Goal: Transaction & Acquisition: Purchase product/service

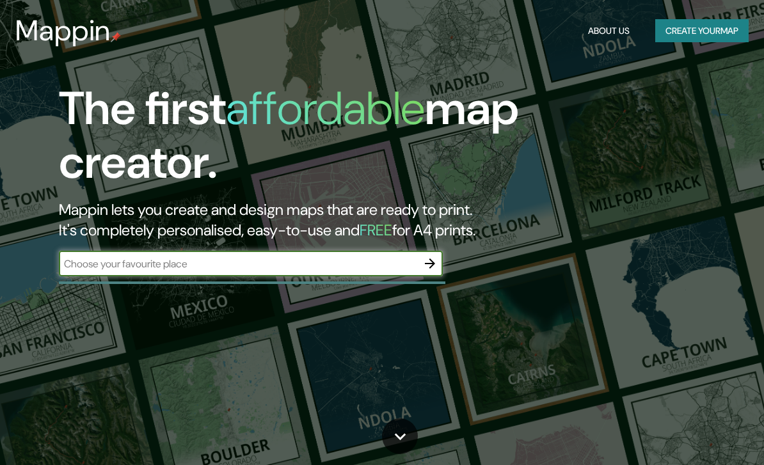
click at [715, 32] on button "Create your map" at bounding box center [701, 31] width 93 height 24
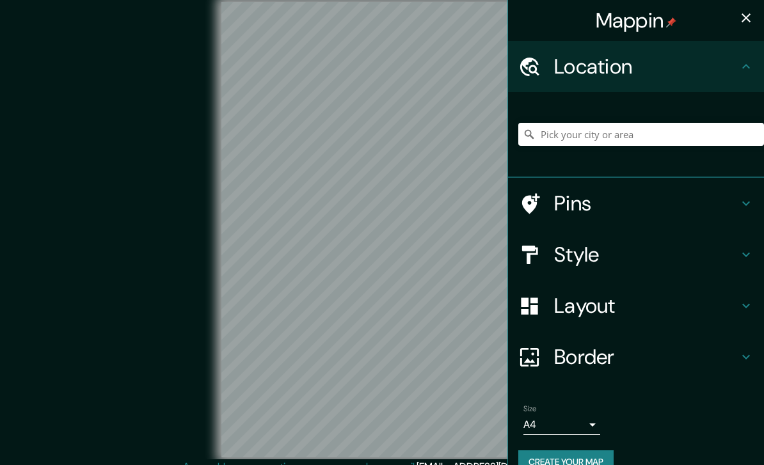
click at [690, 69] on h4 "Location" at bounding box center [646, 67] width 184 height 26
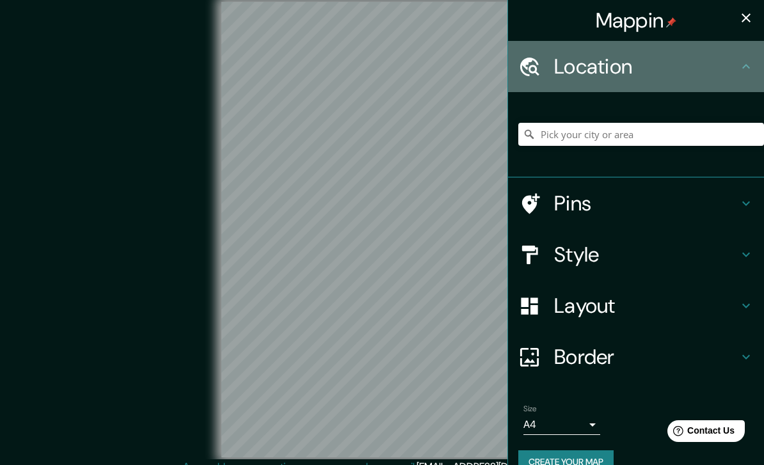
click at [706, 59] on h4 "Location" at bounding box center [646, 67] width 184 height 26
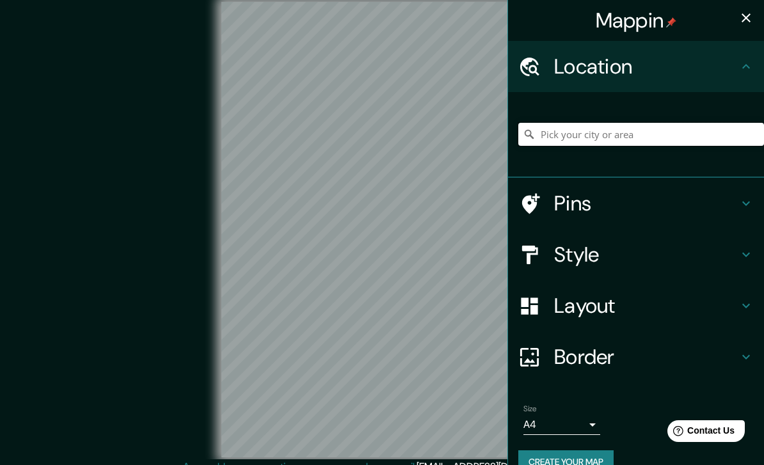
click at [677, 139] on input "Pick your city or area" at bounding box center [641, 134] width 246 height 23
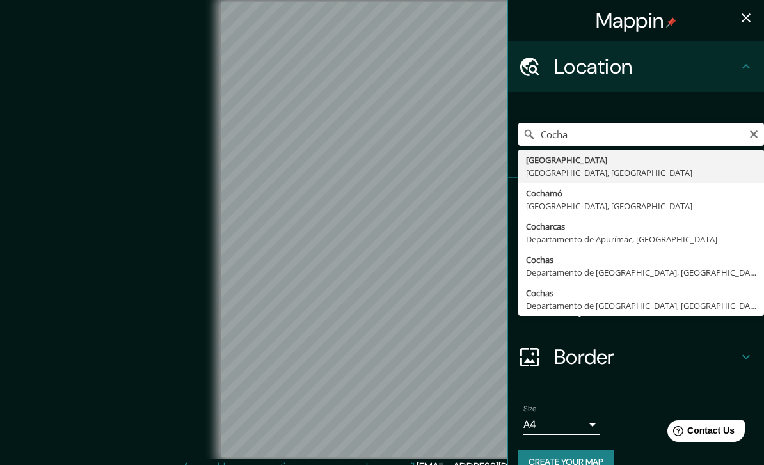
type input "Cochabamba, Departamento de Cochabamba, Bolivia"
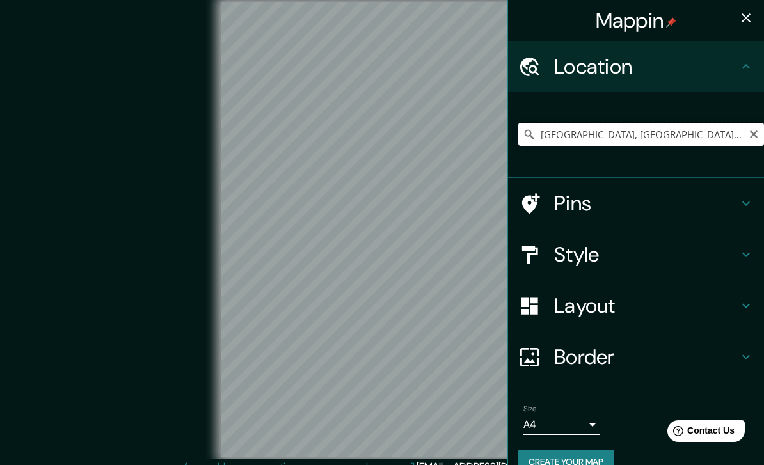
click at [699, 132] on input "Cochabamba, Departamento de Cochabamba, Bolivia" at bounding box center [641, 134] width 246 height 23
click at [723, 136] on input "Cochabamba, Departamento de Cochabamba, Bolivia" at bounding box center [641, 134] width 246 height 23
click at [757, 128] on button "Clear" at bounding box center [753, 133] width 10 height 12
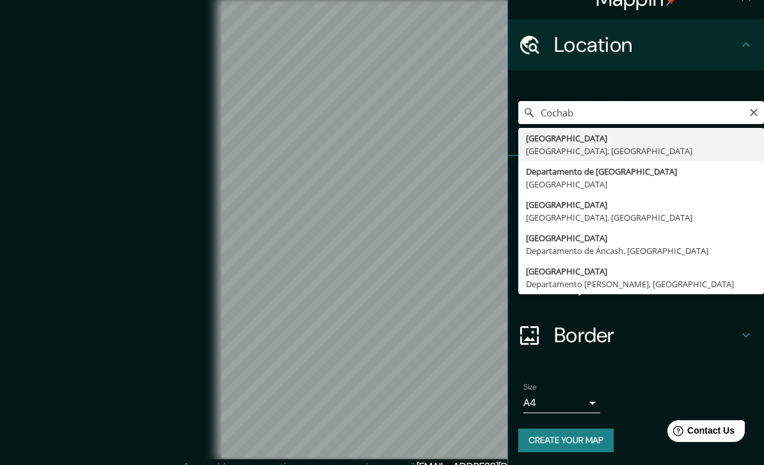
scroll to position [20, 0]
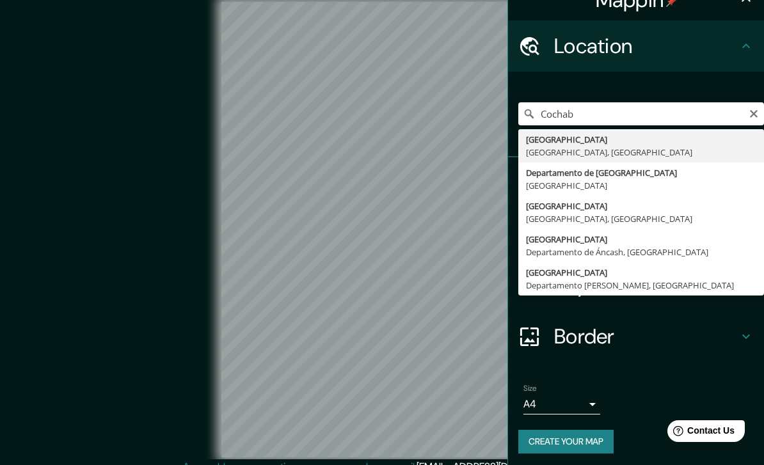
type input "Departamento de Cochabamba, Bolivia"
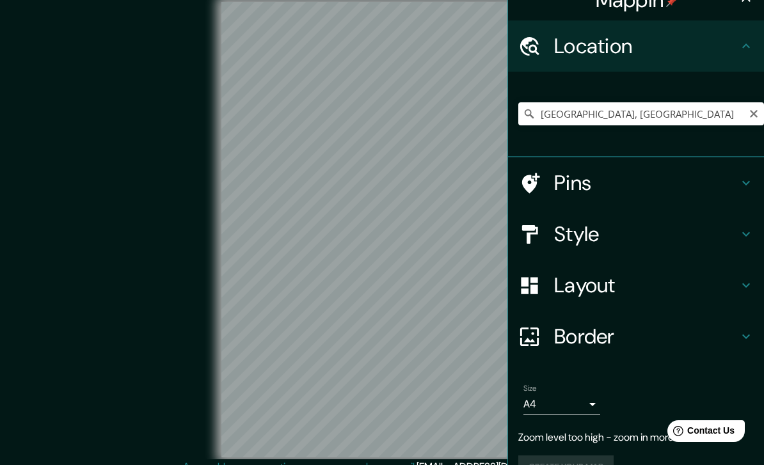
click at [756, 109] on icon "Clear" at bounding box center [753, 114] width 10 height 10
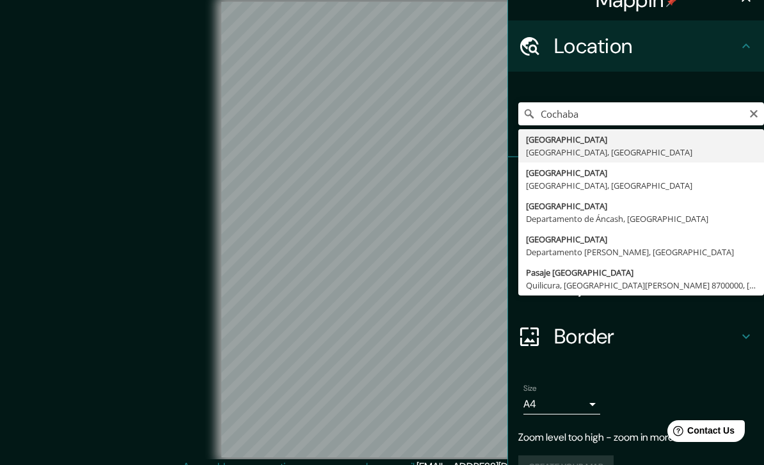
type input "Cochabamba, Departamento de Cochabamba, Bolivia"
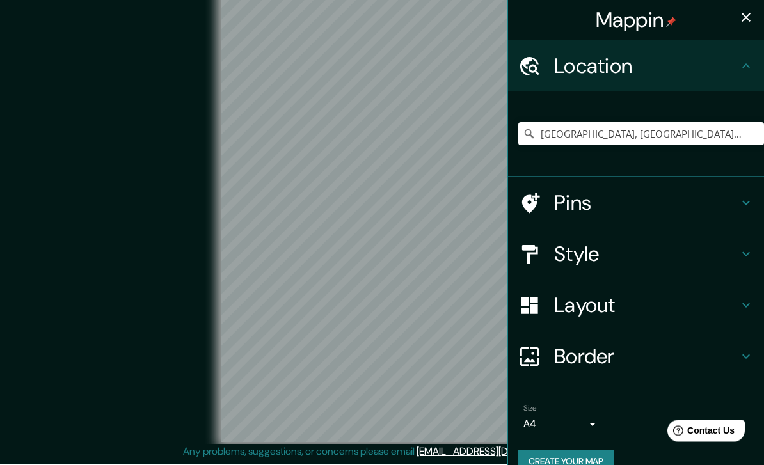
scroll to position [27, 0]
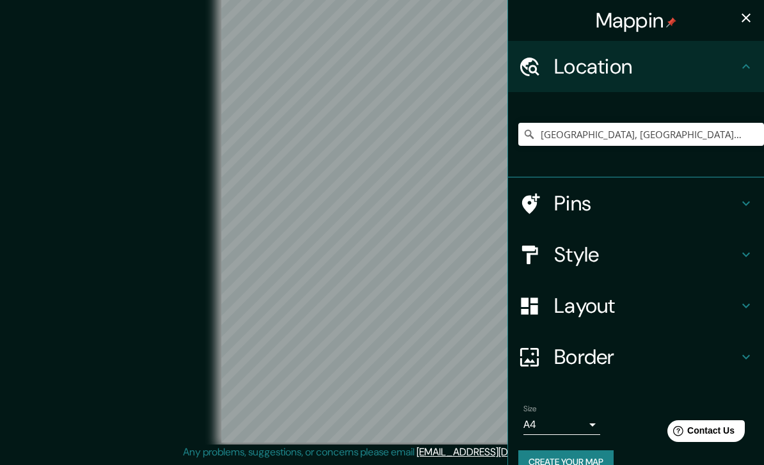
click at [668, 187] on div "Pins" at bounding box center [636, 203] width 256 height 51
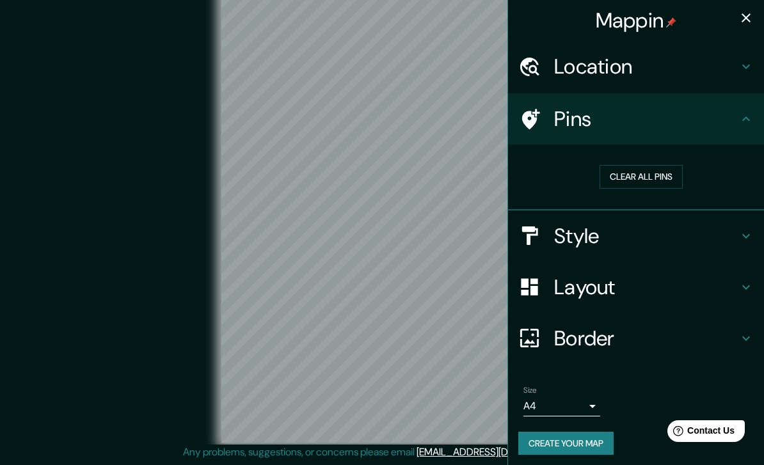
click at [661, 171] on button "Clear all pins" at bounding box center [640, 177] width 83 height 24
click at [653, 178] on button "Clear all pins" at bounding box center [640, 177] width 83 height 24
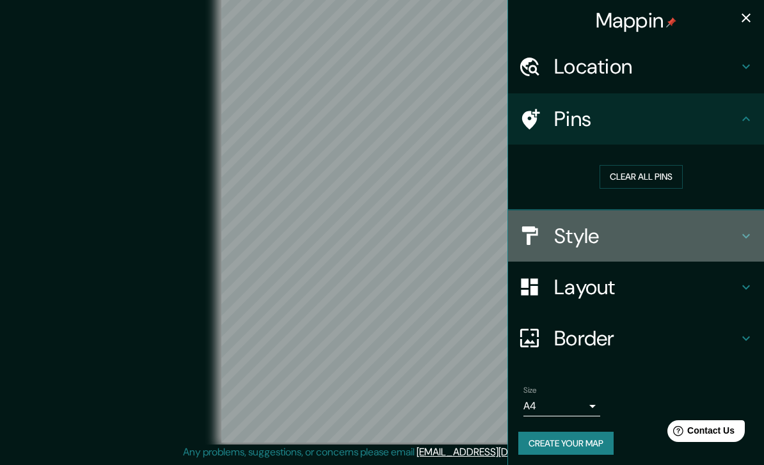
click at [611, 227] on h4 "Style" at bounding box center [646, 236] width 184 height 26
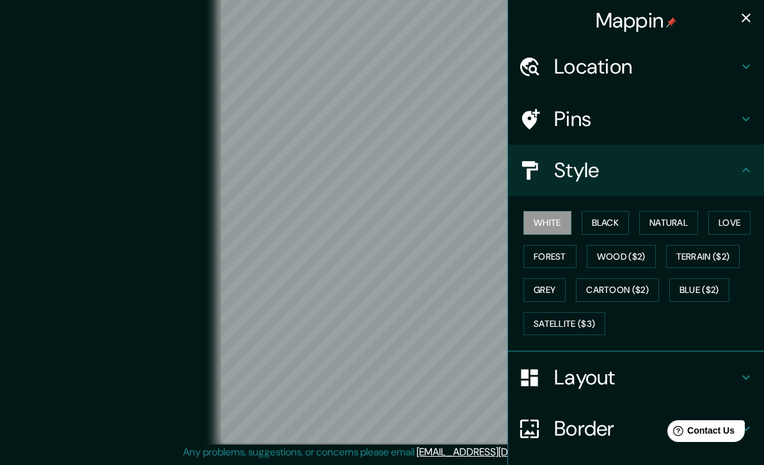
click at [609, 211] on button "Black" at bounding box center [606, 223] width 48 height 24
click at [670, 222] on button "Natural" at bounding box center [668, 223] width 59 height 24
click at [732, 220] on button "Love" at bounding box center [729, 223] width 42 height 24
click at [550, 251] on button "Forest" at bounding box center [549, 257] width 53 height 24
click at [682, 223] on button "Natural" at bounding box center [668, 223] width 59 height 24
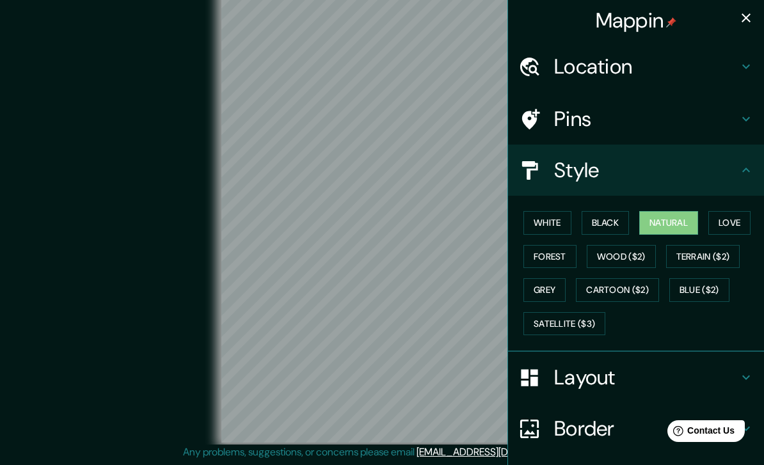
click at [536, 283] on button "Grey" at bounding box center [544, 290] width 42 height 24
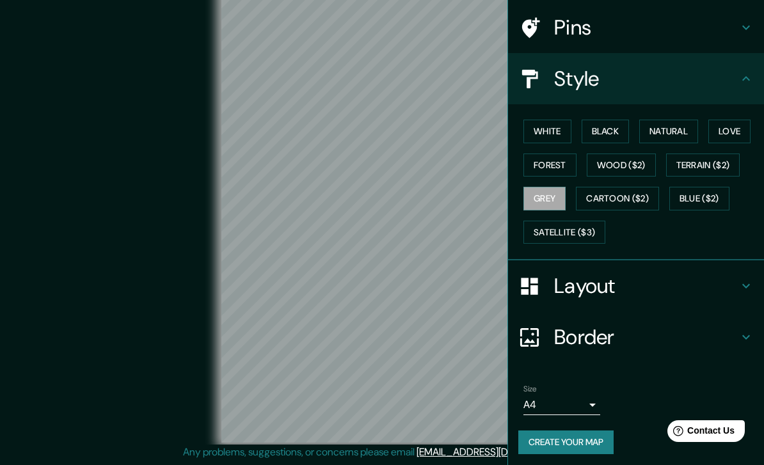
scroll to position [91, 0]
click at [626, 337] on h4 "Border" at bounding box center [646, 338] width 184 height 26
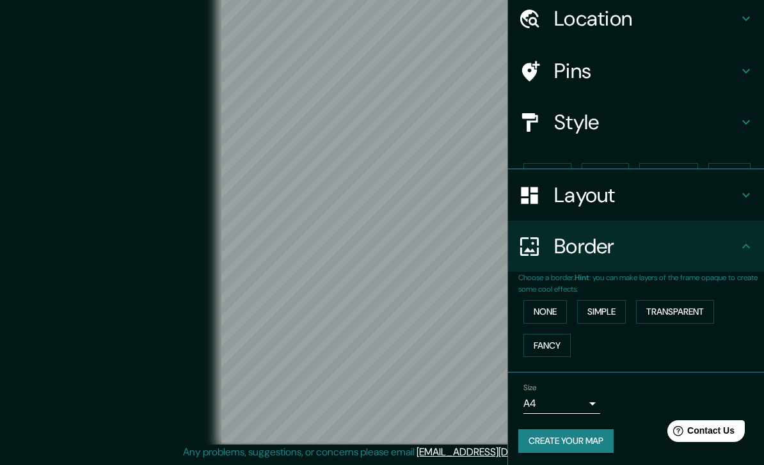
scroll to position [26, 0]
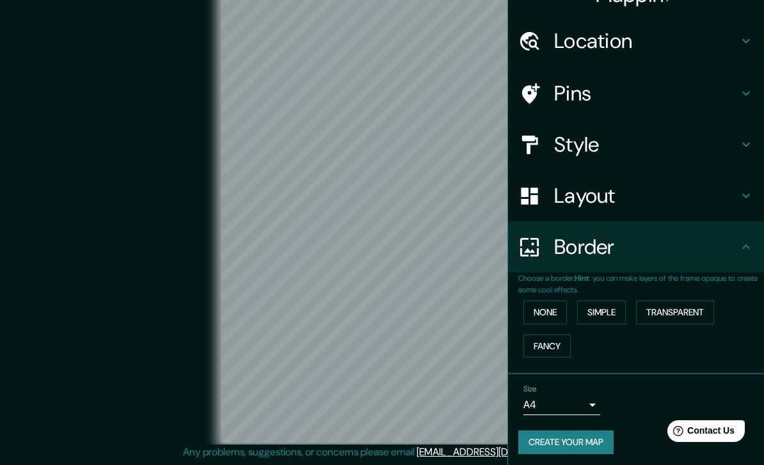
click at [544, 303] on button "None" at bounding box center [545, 313] width 44 height 24
click at [605, 306] on button "Simple" at bounding box center [601, 313] width 49 height 24
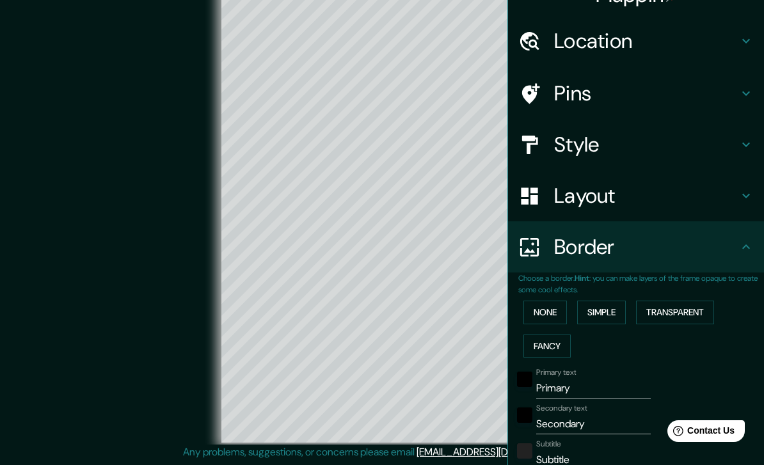
click at [681, 305] on button "Transparent" at bounding box center [675, 313] width 78 height 24
click at [611, 301] on button "Simple" at bounding box center [601, 313] width 49 height 24
click at [540, 344] on button "Fancy" at bounding box center [546, 347] width 47 height 24
click at [622, 303] on button "Simple" at bounding box center [601, 313] width 49 height 24
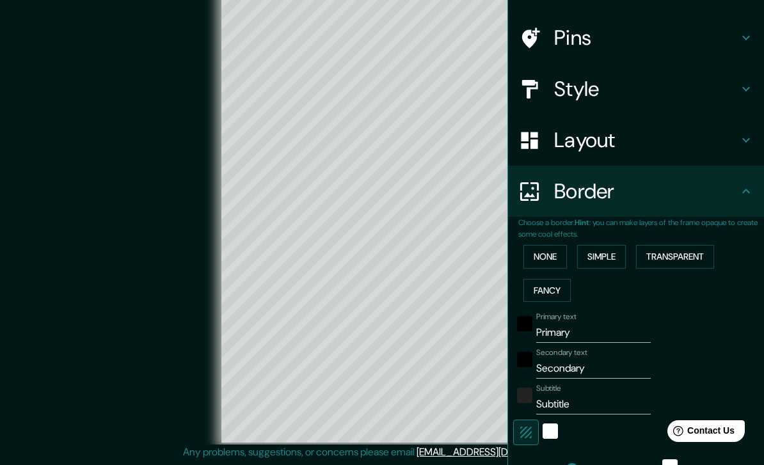
scroll to position [84, 0]
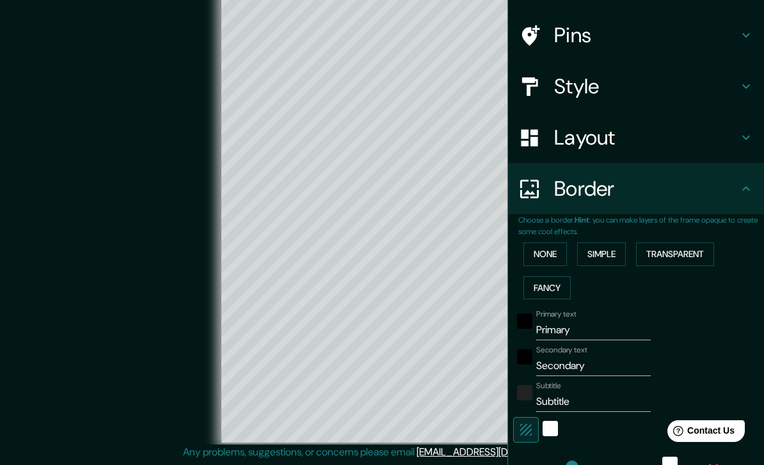
click at [609, 329] on input "Primary" at bounding box center [593, 330] width 115 height 20
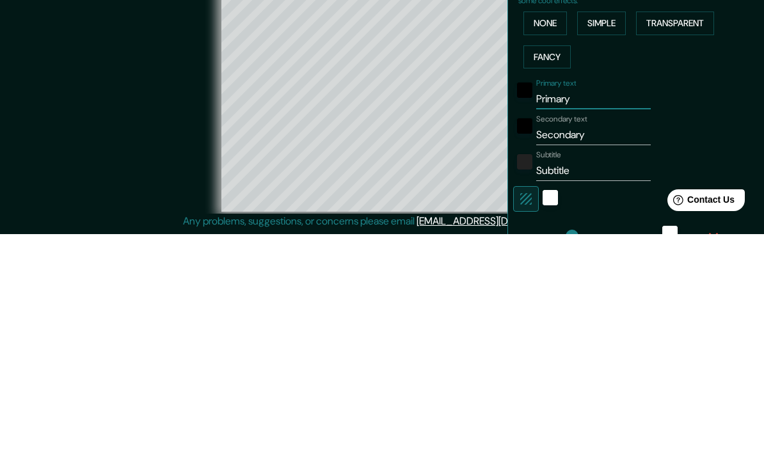
type input "Primar"
type input "201"
type input "40"
type input "Prima"
type input "201"
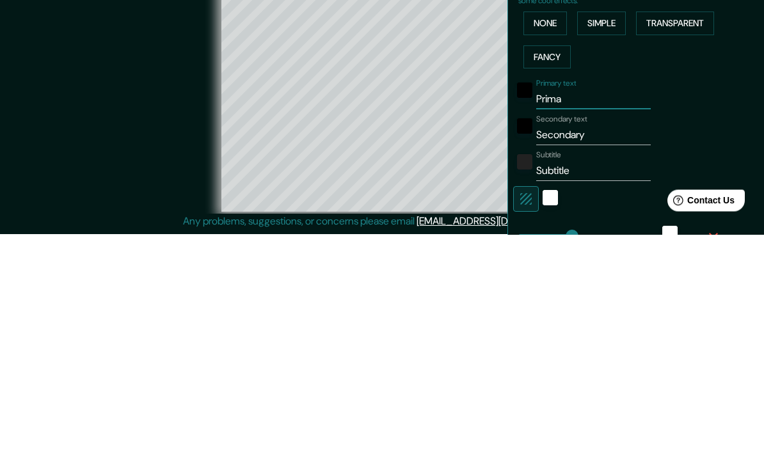
type input "40"
type input "Prim"
type input "201"
type input "40"
type input "Pri"
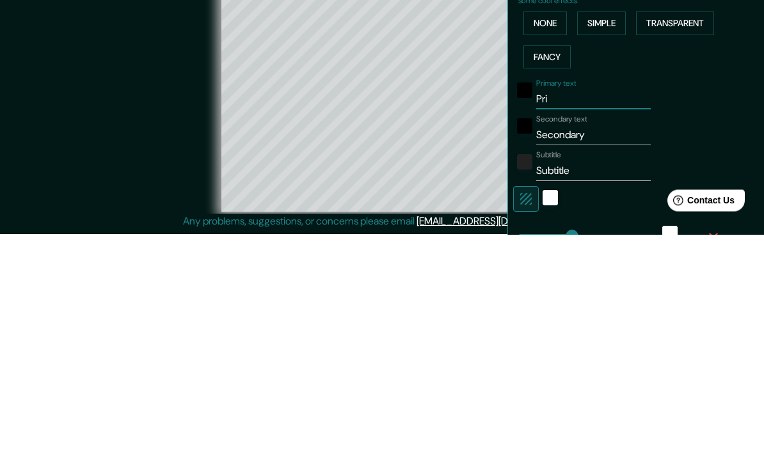
type input "201"
type input "40"
type input "Pr"
type input "201"
type input "40"
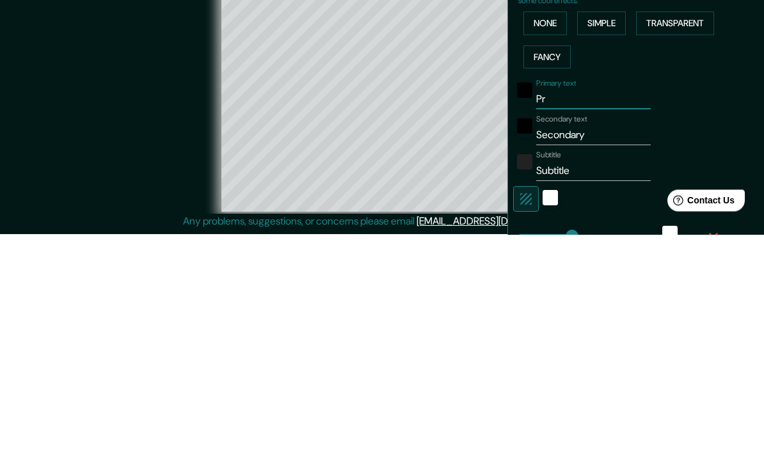
type input "P"
type input "201"
type input "40"
type input "201"
type input "40"
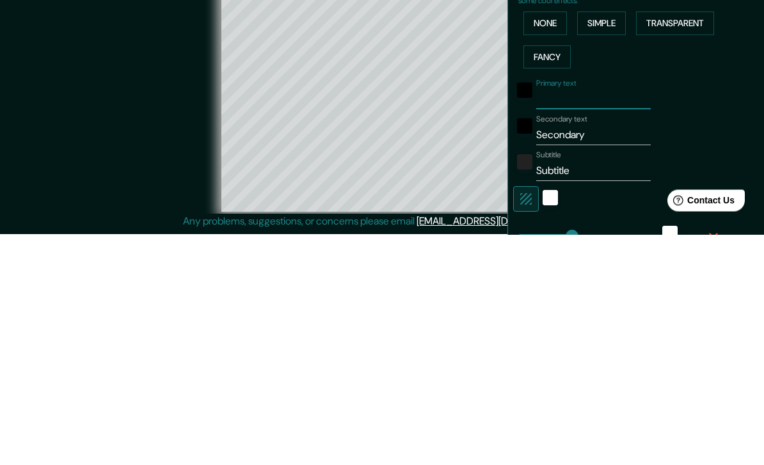
type input "S"
type input "201"
type input "40"
type input "Se"
type input "201"
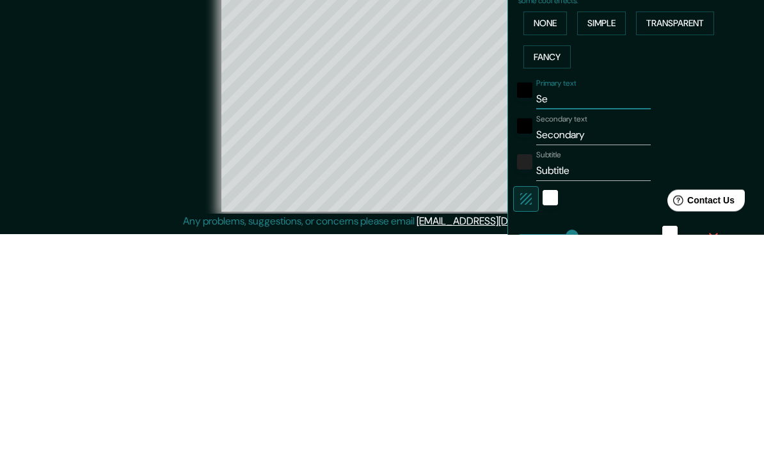
type input "40"
type input "Se"
type input "Secondar"
type input "201"
type input "40"
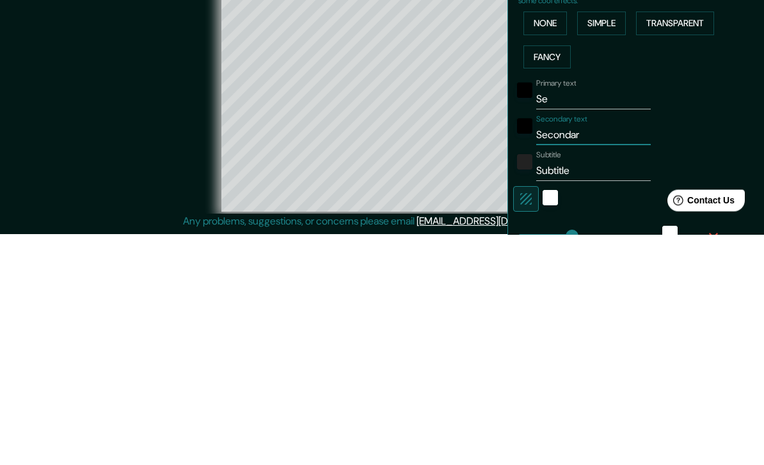
type input "Seconda"
type input "201"
type input "40"
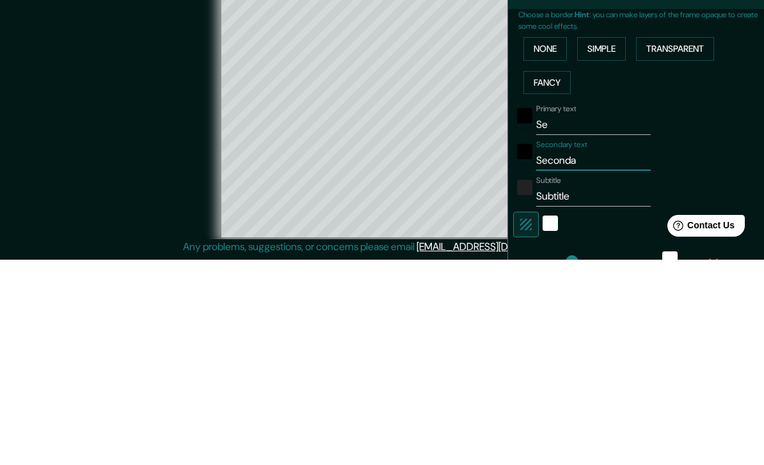
scroll to position [44, 0]
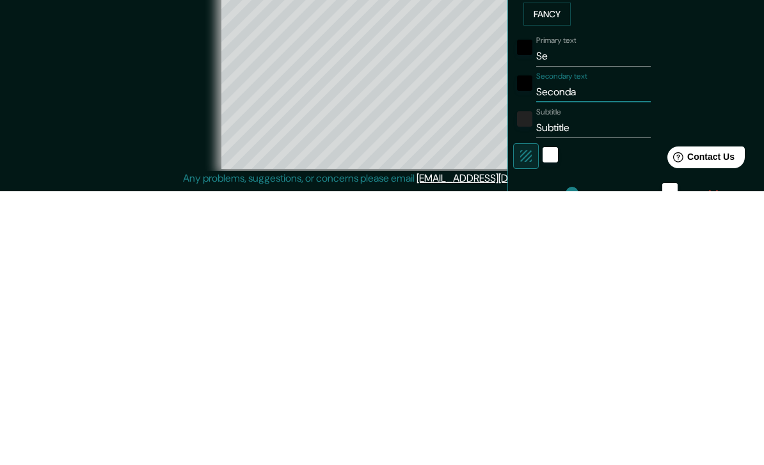
type input "Seconda"
click at [608, 320] on input "Se" at bounding box center [593, 330] width 115 height 20
type input "S"
type input "201"
type input "40"
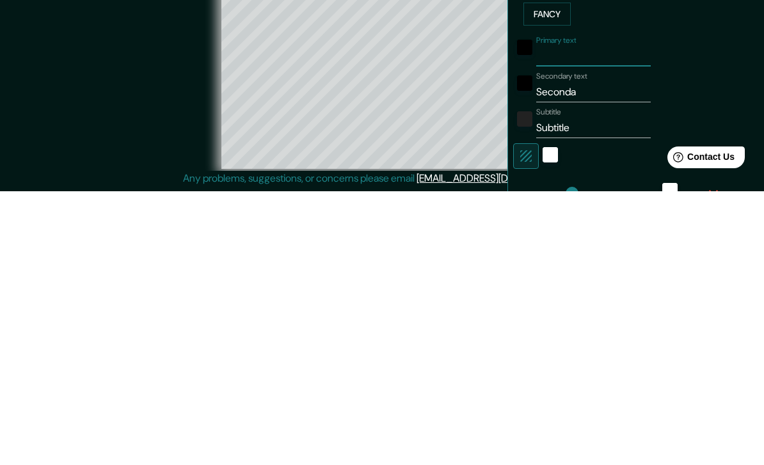
type input "201"
type input "40"
paste input "De la Chicha"
type input "De la Chicha"
type input "201"
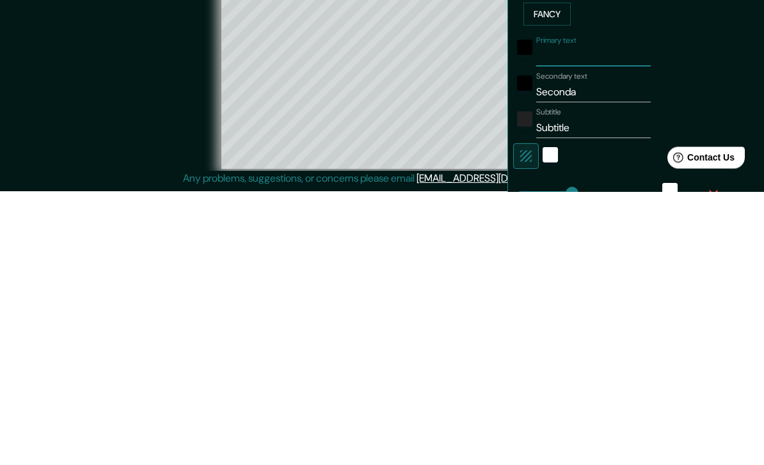
type input "40"
type input "De la Chicha"
click at [613, 356] on input "Seconda" at bounding box center [593, 366] width 115 height 20
type input "Second"
type input "201"
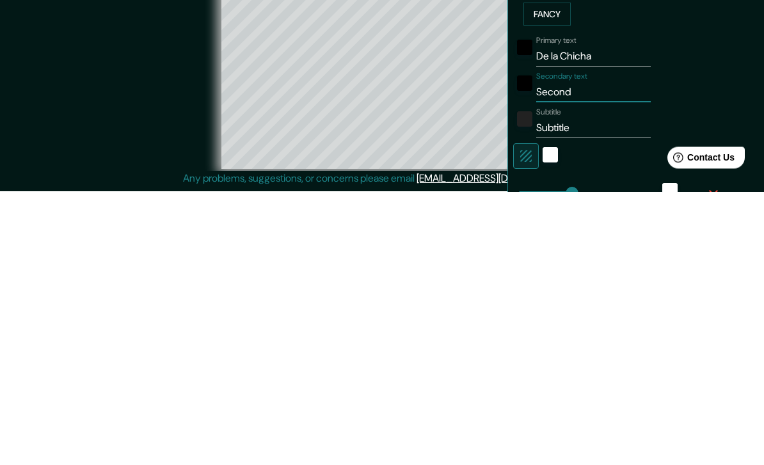
type input "40"
type input "Secon"
type input "201"
type input "40"
type input "Seco"
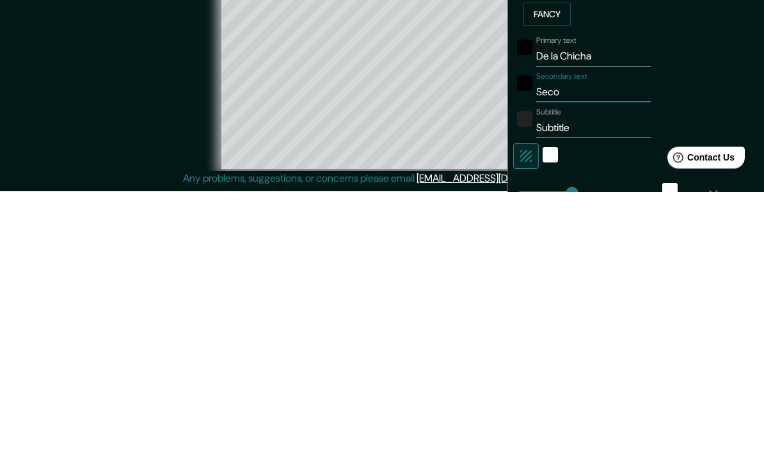
type input "201"
type input "40"
type input "Sec"
type input "201"
type input "40"
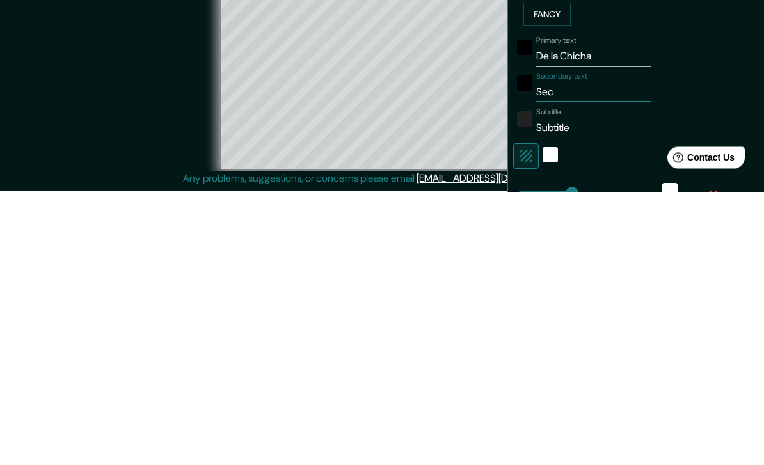
type input "Se"
type input "201"
type input "40"
type input "S"
type input "201"
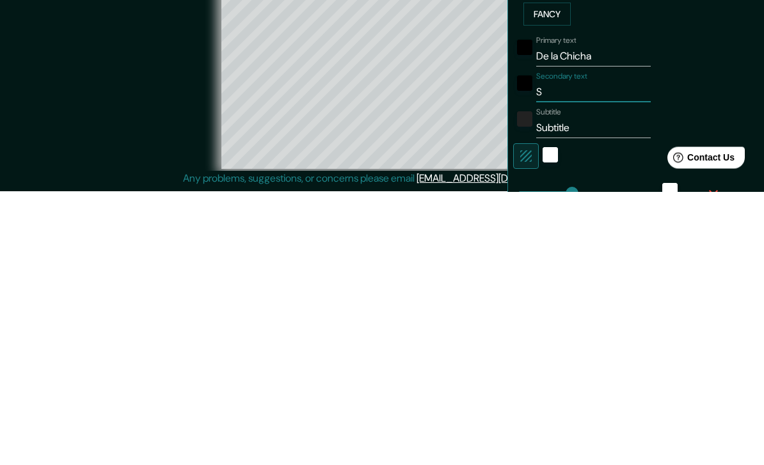
type input "40"
type input "201"
type input "40"
type input "A"
type input "201"
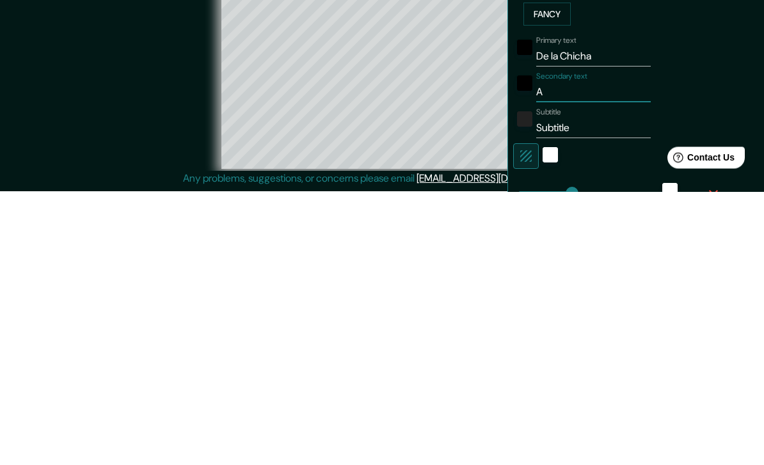
type input "40"
type input "A"
type input "201"
type input "40"
type input "A l"
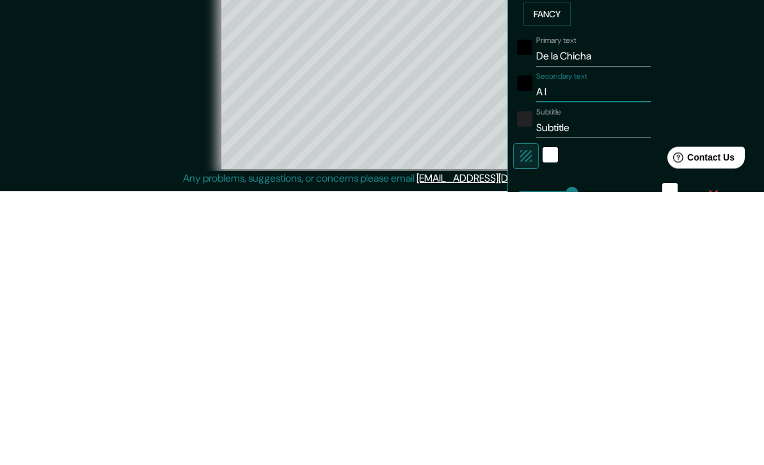
type input "201"
type input "40"
type input "A la"
type input "201"
type input "40"
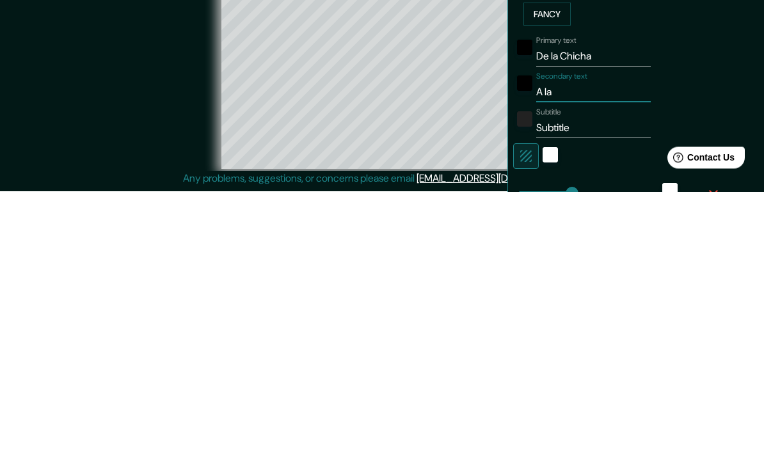
type input "A la"
type input "201"
type input "40"
type input "A la c"
type input "201"
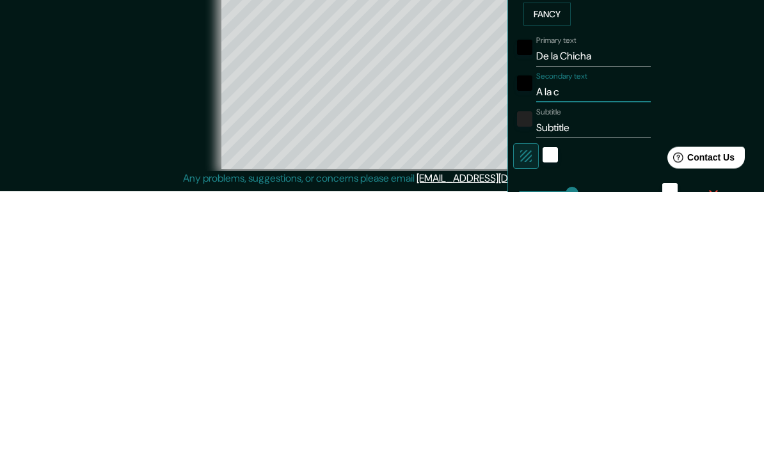
type input "40"
type input "A la ch"
type input "201"
type input "40"
type input "A la che"
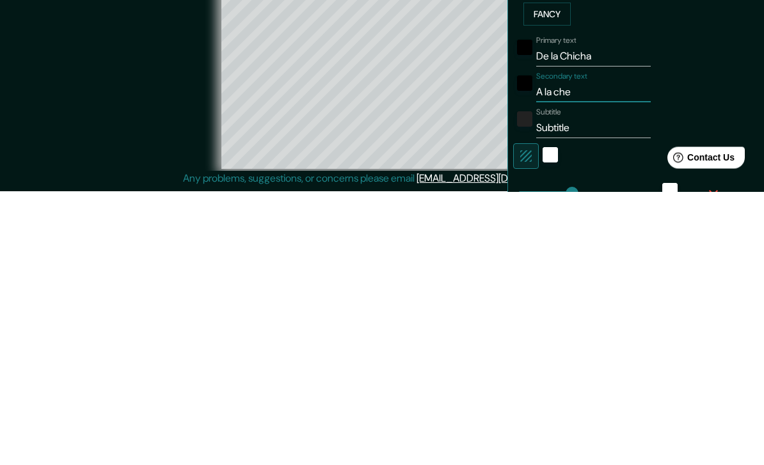
type input "201"
type input "40"
type input "A la chel"
type input "201"
type input "40"
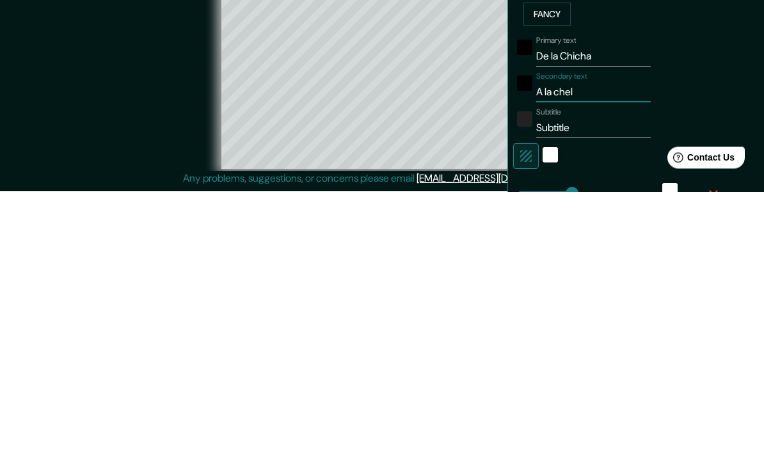
type input "A la chela"
type input "201"
type input "40"
type input "A la chela"
click at [612, 320] on input "De la Chicha" at bounding box center [593, 330] width 115 height 20
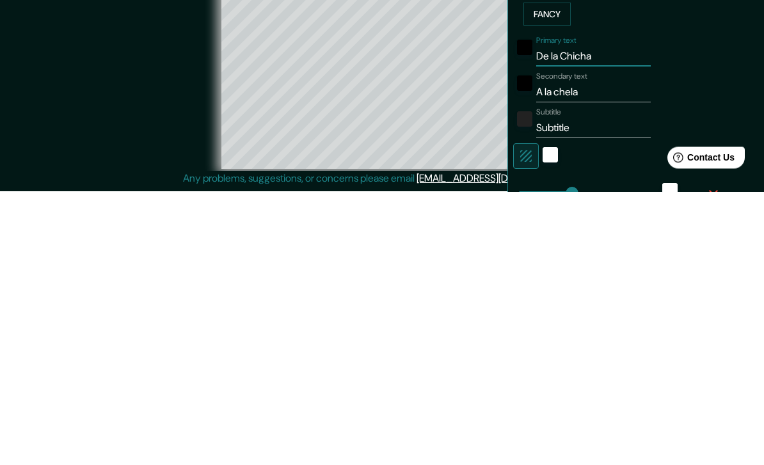
type input "De la Chicha"
type input "201"
type input "40"
type input "De la Chicha"
type input "201"
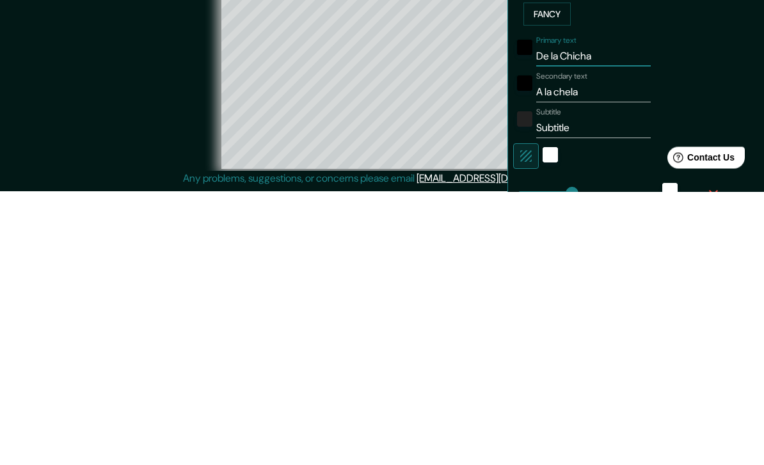
type input "40"
click at [623, 356] on input "A la chela" at bounding box center [593, 366] width 115 height 20
click at [599, 392] on input "Subtitle" at bounding box center [593, 402] width 115 height 20
type input "Subtitl"
type input "201"
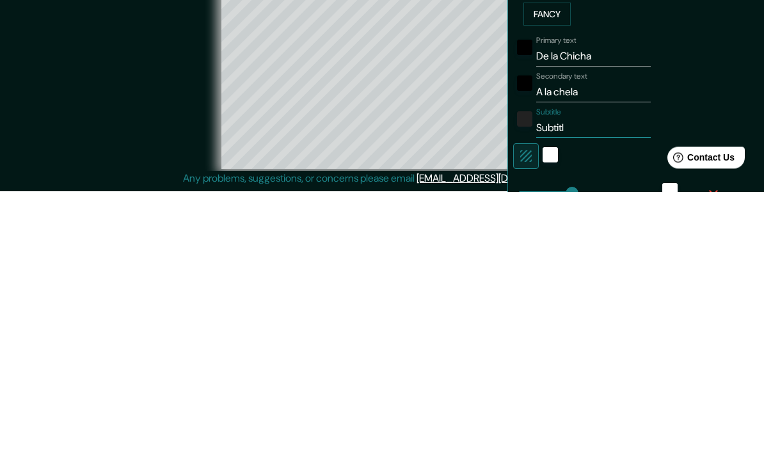
type input "40"
type input "Subtit"
type input "201"
type input "40"
type input "Subti"
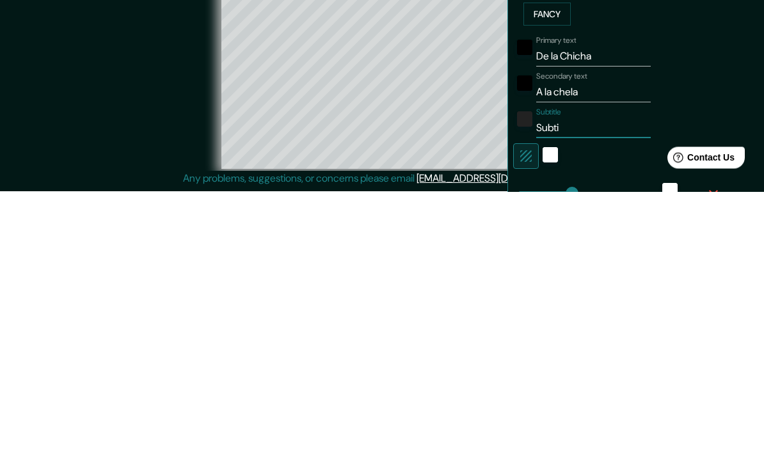
type input "201"
type input "40"
type input "Subt"
type input "201"
type input "40"
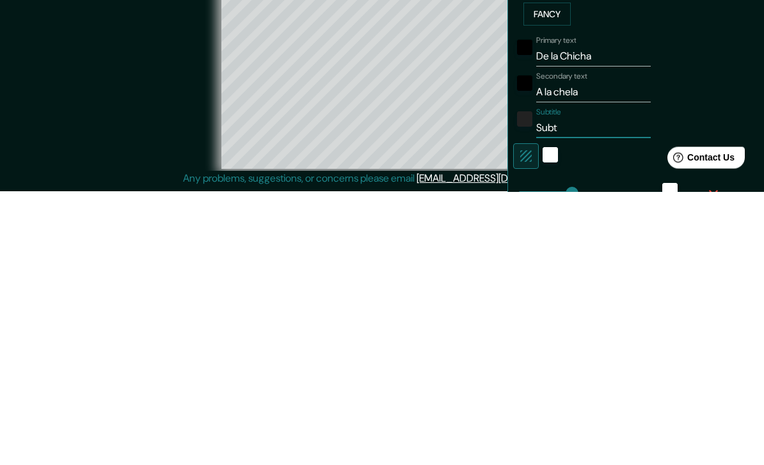
type input "Sub"
type input "201"
type input "40"
type input "Su"
type input "201"
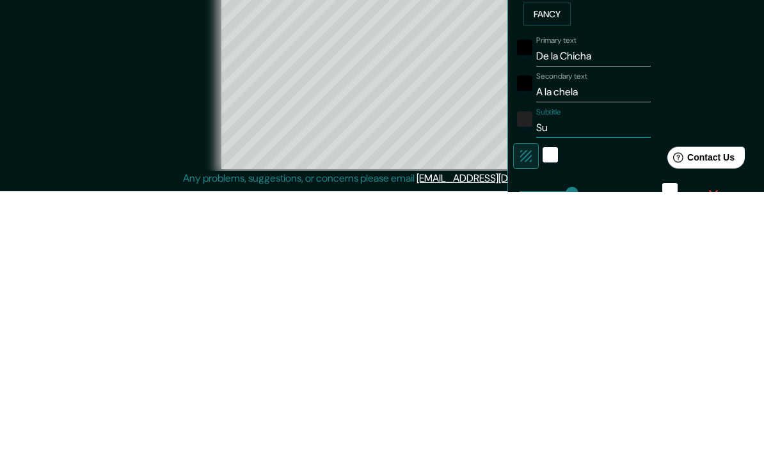
type input "40"
type input "S"
type input "201"
type input "40"
type input "201"
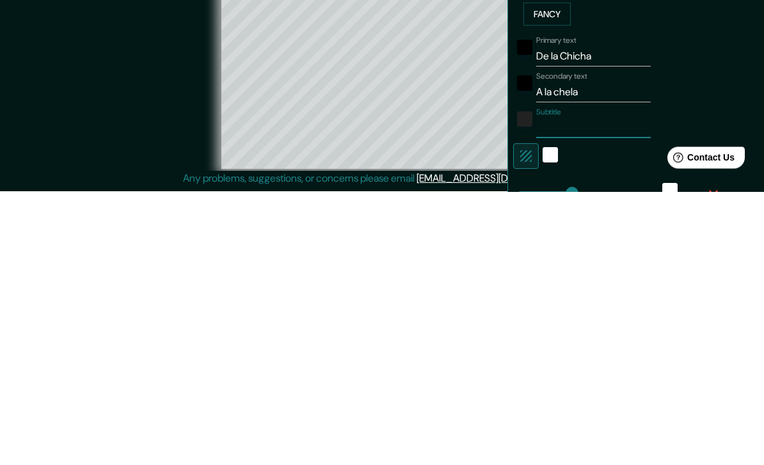
type input "40"
type input "Y"
type input "201"
type input "40"
type input "Y"
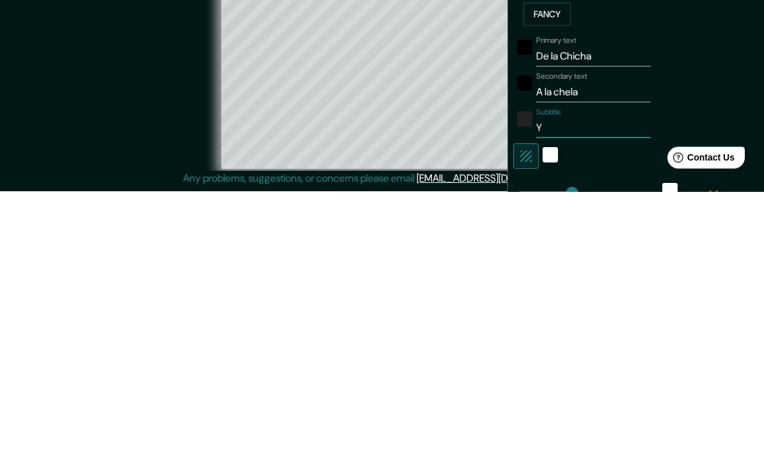
type input "201"
type input "40"
type input "Y o"
type input "201"
type input "40"
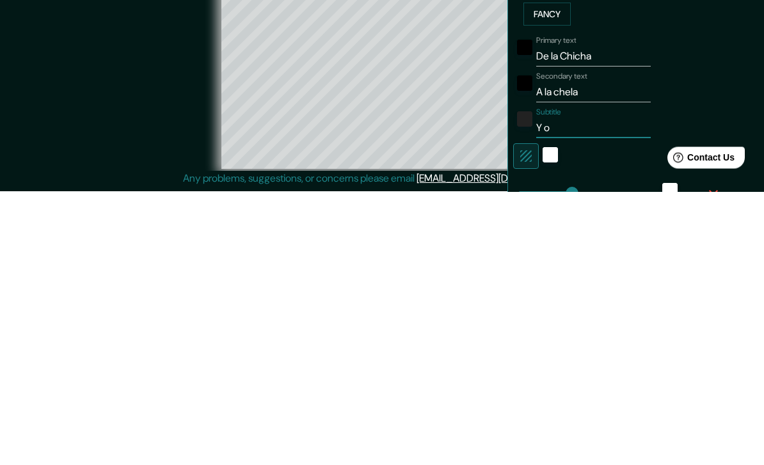
type input "Y ot"
type input "201"
type input "40"
type input "Y otr"
type input "201"
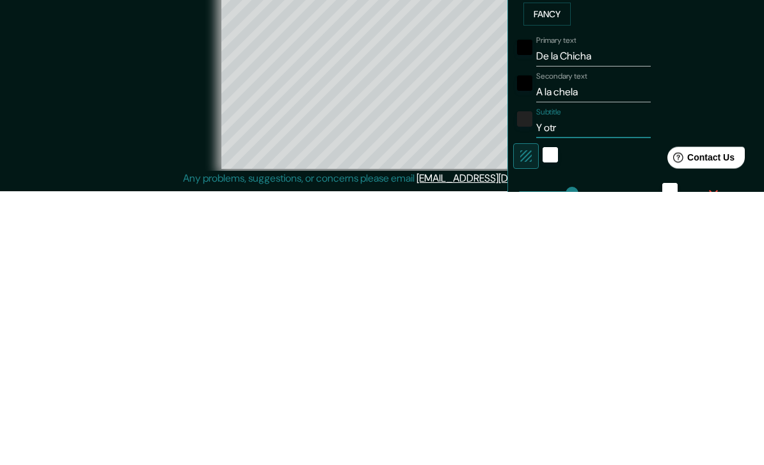
type input "40"
type input "Y otro"
type input "201"
type input "40"
type input "Y otros"
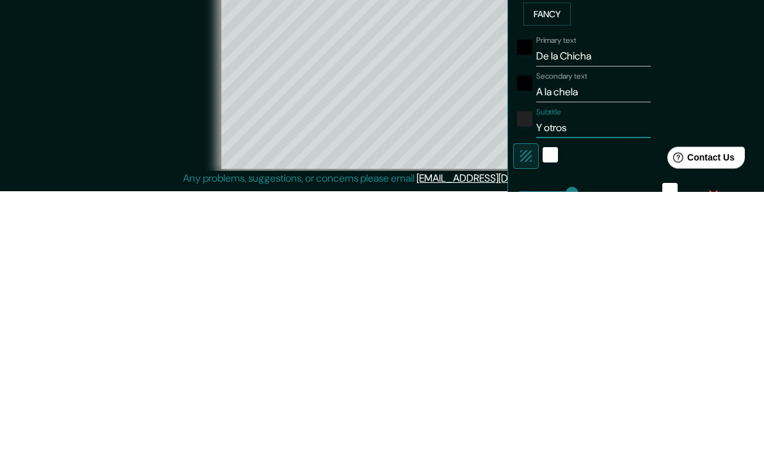
type input "201"
type input "40"
type input "Y otros"
type input "201"
type input "40"
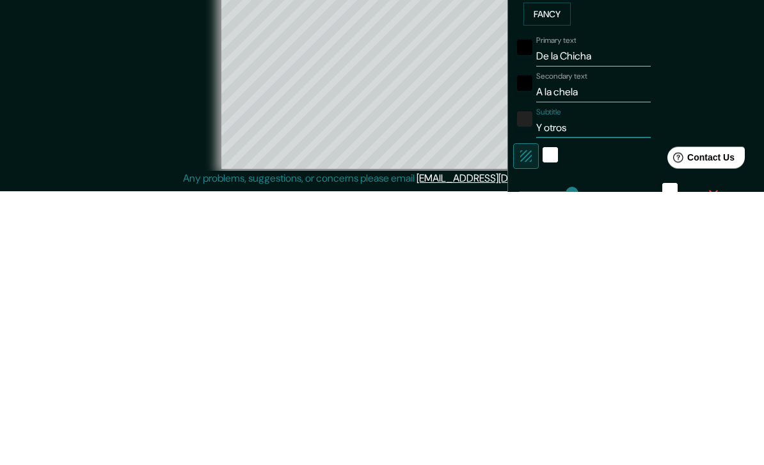
type input "Y otros d"
type input "201"
type input "40"
type input "Y otros dr"
type input "201"
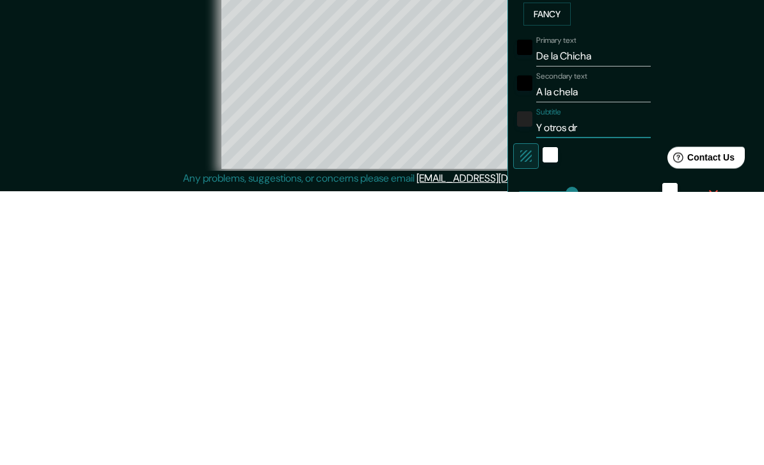
type input "40"
type input "Y otros dri"
type input "201"
type input "40"
type input "Y otros drin"
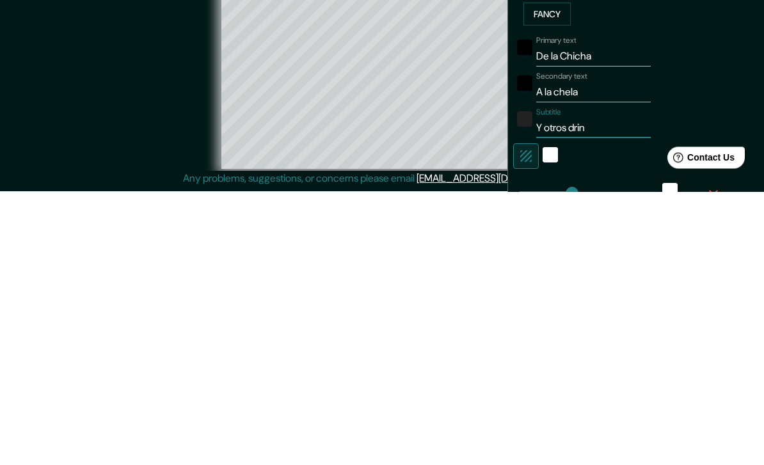
type input "201"
type input "40"
type input "Y otros drink"
type input "201"
type input "40"
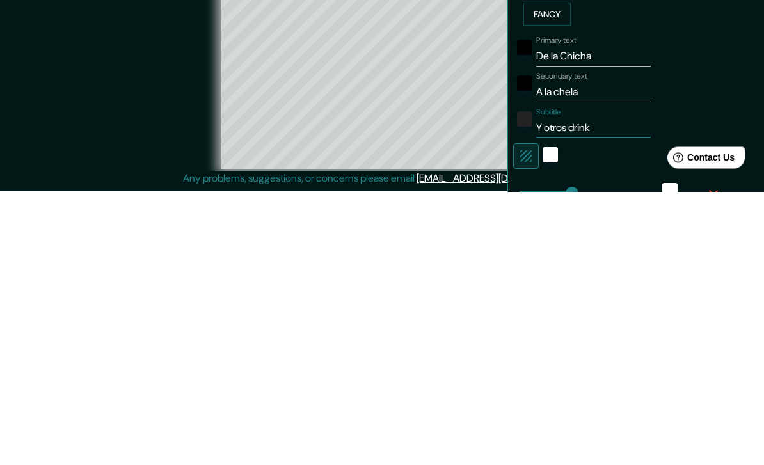
type input "Y otros drinks"
type input "201"
type input "40"
type input "Y otros drinks"
click at [76, 133] on div "© Mapbox © OpenStreetMap Improve this map" at bounding box center [382, 215] width 688 height 418
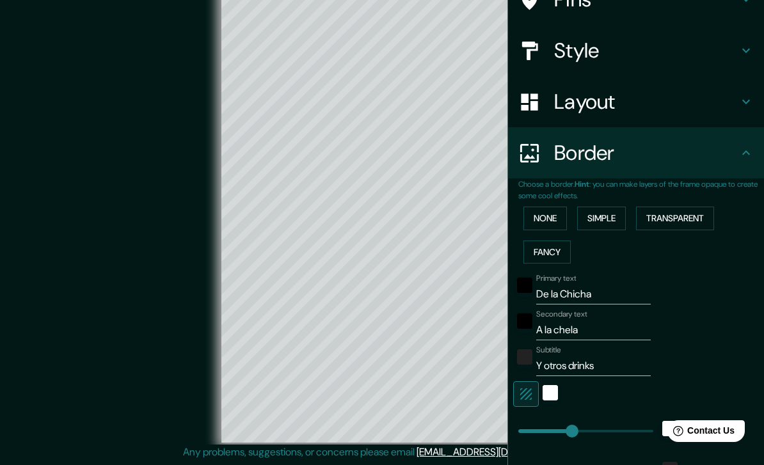
scroll to position [122, 0]
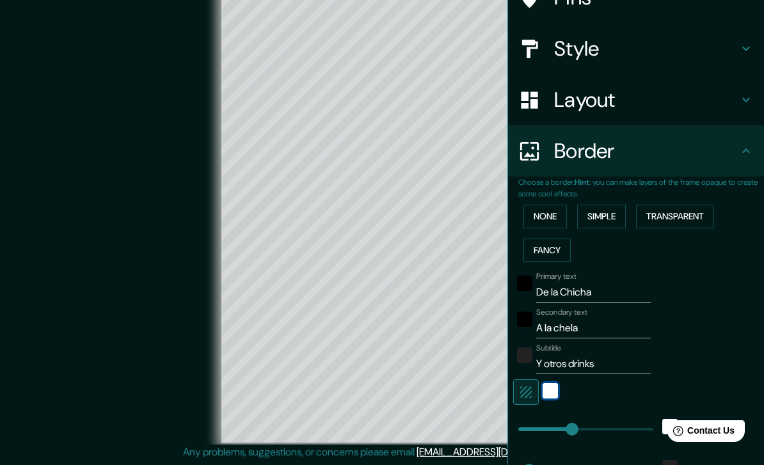
click at [554, 385] on div "white" at bounding box center [549, 390] width 15 height 15
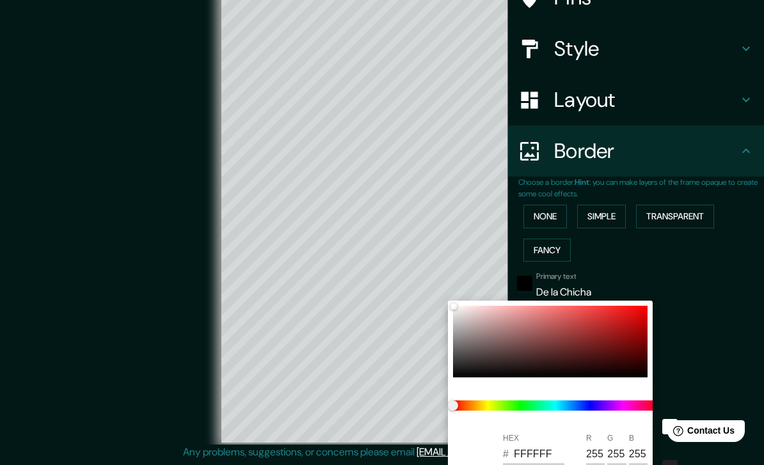
click at [99, 196] on div at bounding box center [382, 232] width 764 height 465
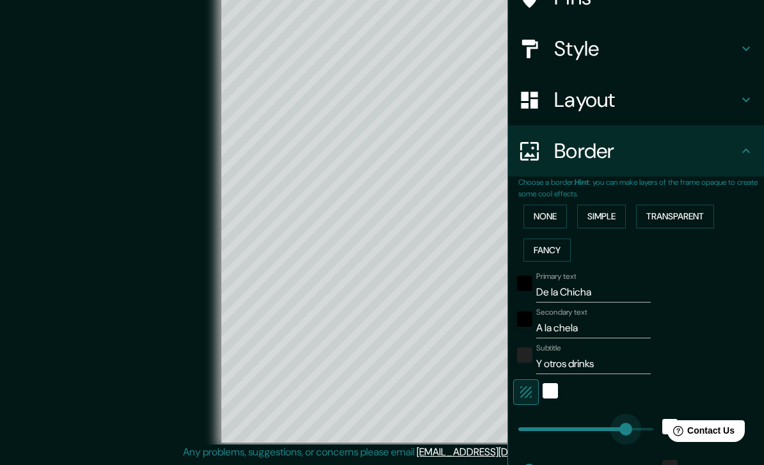
type input "415"
type input "40"
type input "143"
type input "40"
type input "191"
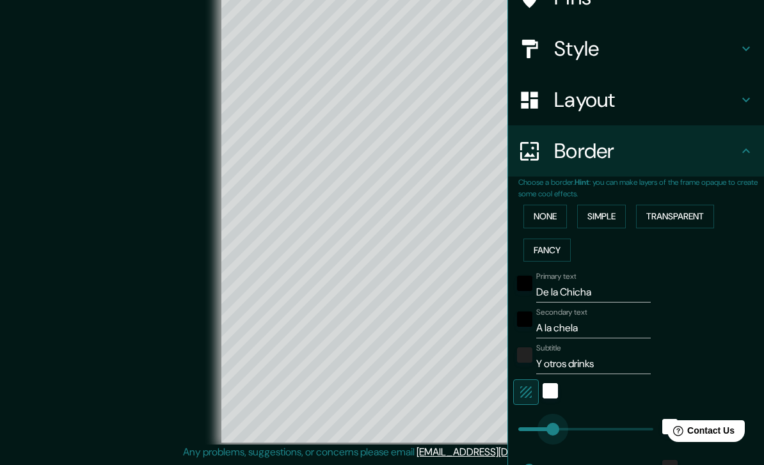
type input "40"
type input "186"
type input "40"
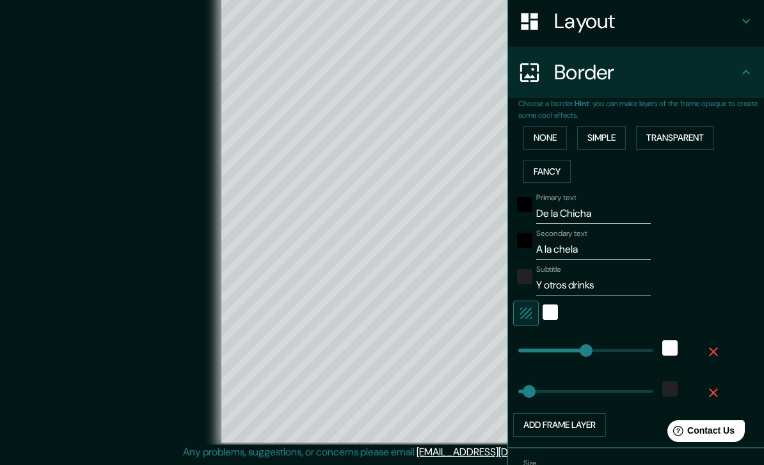
scroll to position [167, 0]
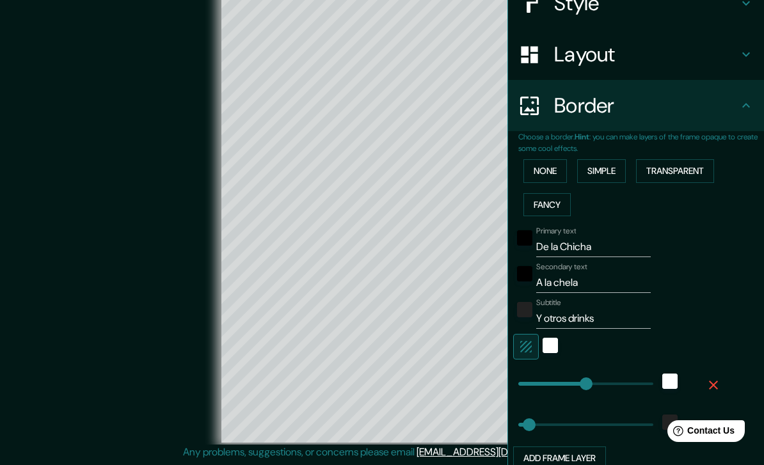
click at [607, 338] on div at bounding box center [618, 347] width 210 height 26
click at [606, 322] on input "Y otros drinks" at bounding box center [593, 318] width 115 height 20
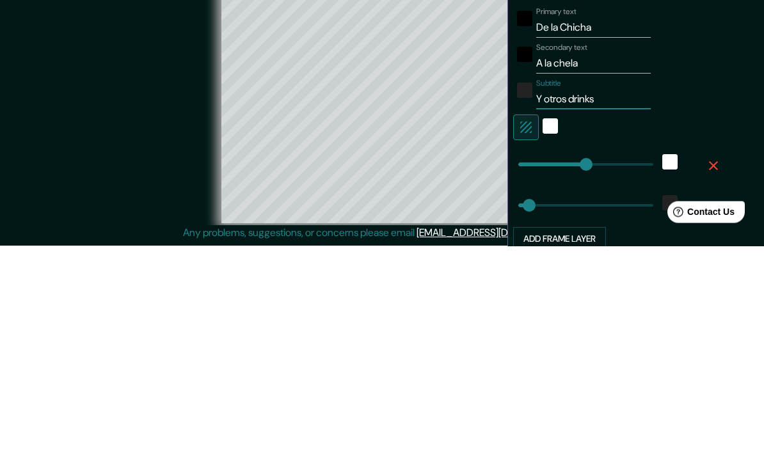
type input "Y otros drink"
type input "40"
type input "Y otros drin"
type input "40"
type input "Y otros dri"
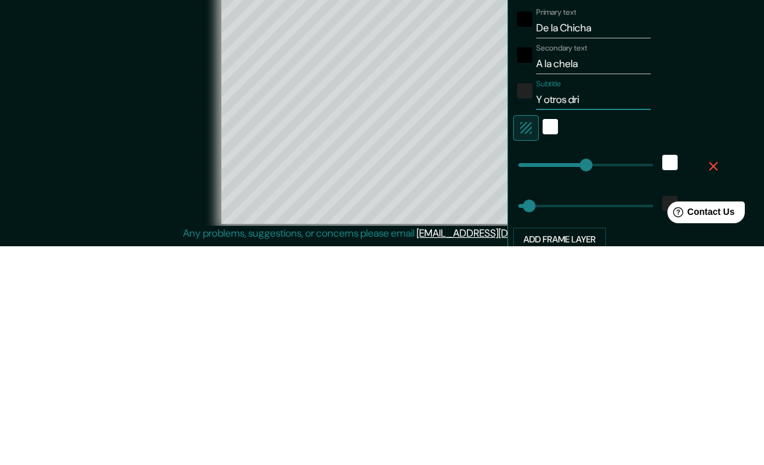
type input "40"
type input "Y otros dr"
type input "40"
type input "Y otros d"
type input "40"
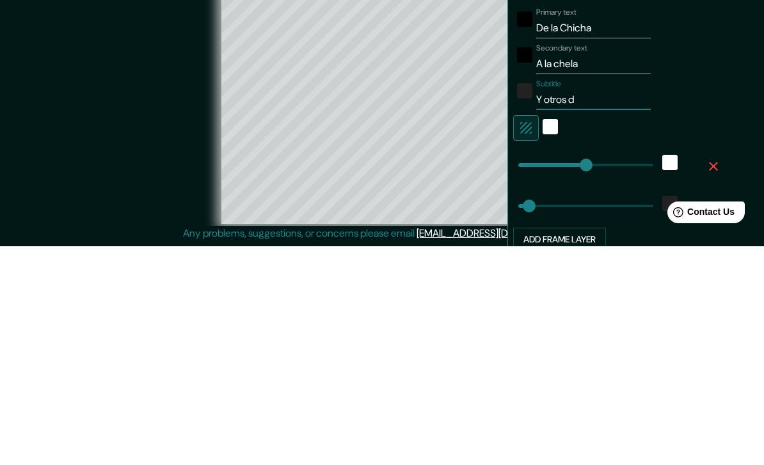
type input "Y otros"
type input "40"
type input "Y otros"
type input "40"
type input "Y otro"
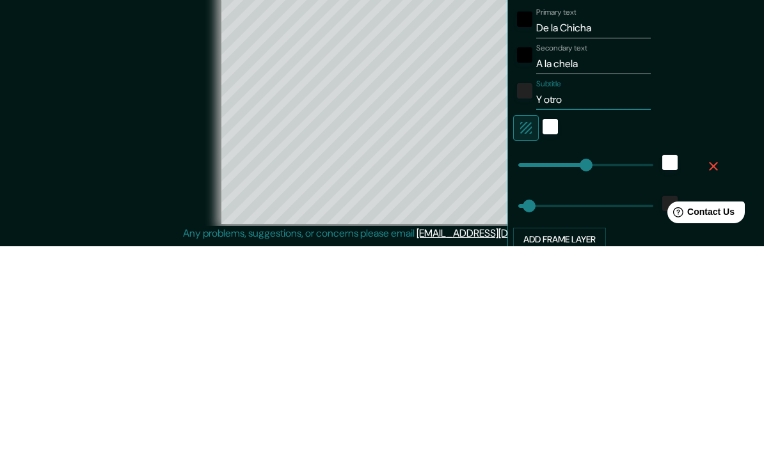
type input "40"
type input "Y otr"
type input "40"
type input "Y ot"
click at [592, 273] on input "A la chela" at bounding box center [593, 283] width 115 height 20
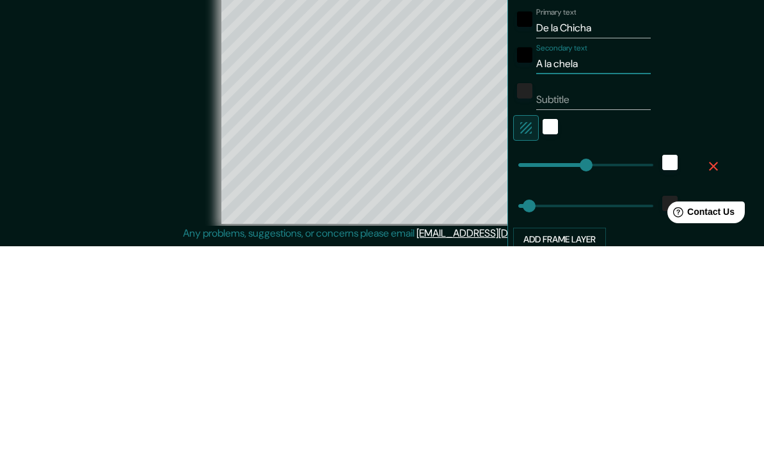
click at [592, 273] on input "A la chela" at bounding box center [593, 283] width 115 height 20
click at [622, 237] on input "De la Chicha" at bounding box center [593, 247] width 115 height 20
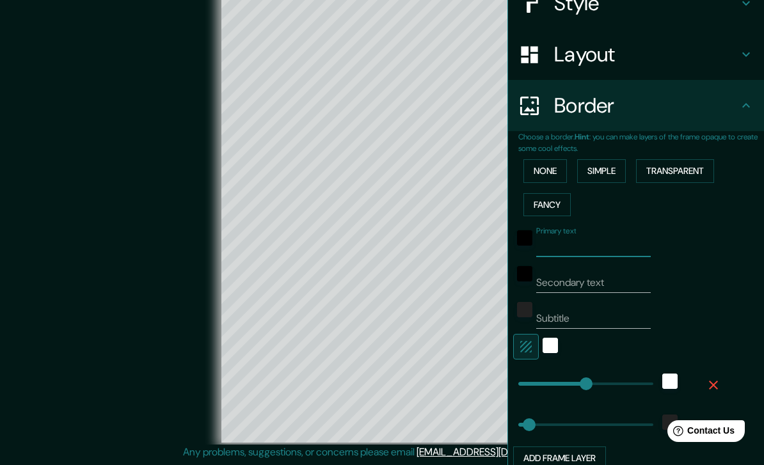
click at [94, 187] on div "© Mapbox © OpenStreetMap Improve this map" at bounding box center [382, 215] width 688 height 418
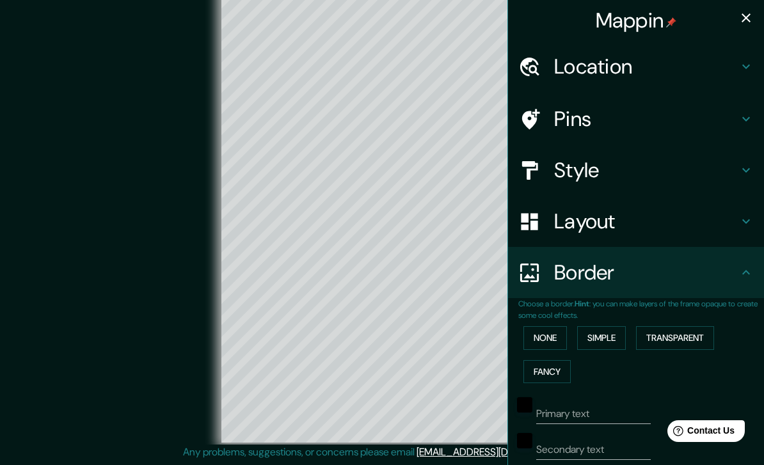
scroll to position [0, 0]
click at [749, 11] on icon "button" at bounding box center [745, 17] width 15 height 15
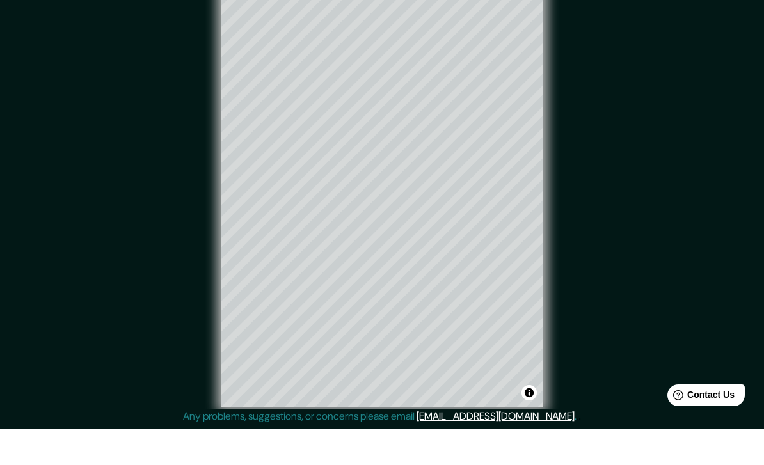
scroll to position [11, 0]
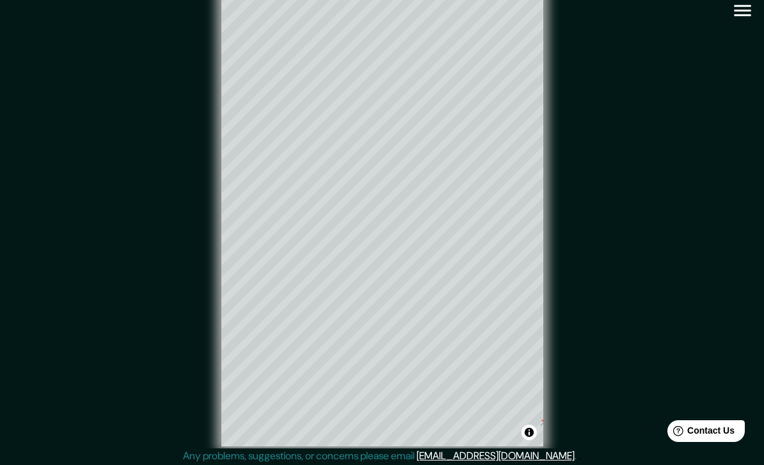
click at [532, 440] on button "Toggle attribution" at bounding box center [528, 432] width 15 height 15
click at [717, 434] on span "Contact Us" at bounding box center [710, 430] width 47 height 10
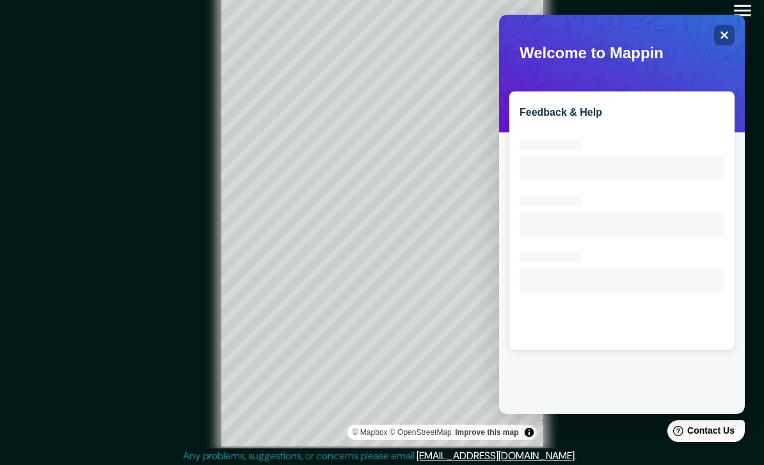
scroll to position [0, 0]
click at [727, 31] on icon "Close" at bounding box center [724, 35] width 9 height 9
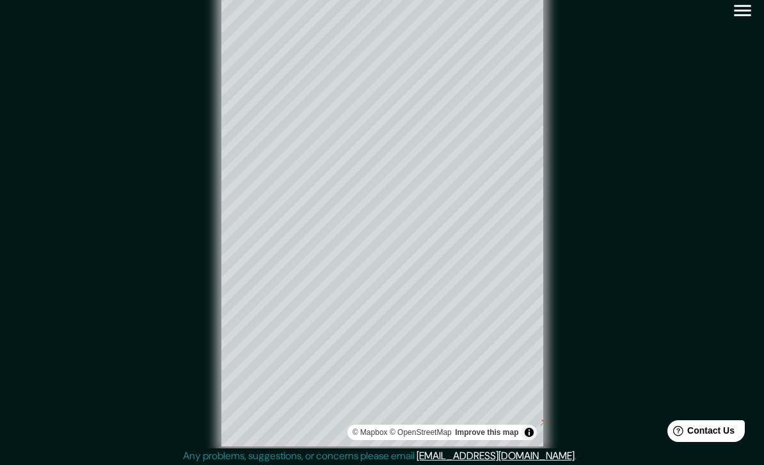
click at [743, 17] on icon "button" at bounding box center [742, 10] width 22 height 22
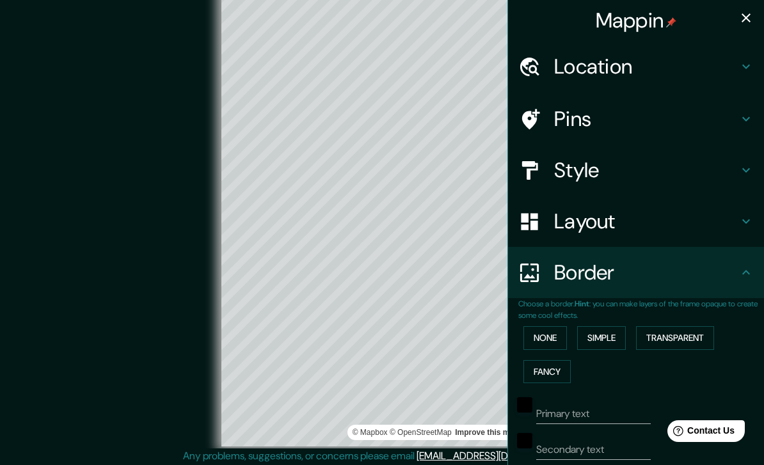
click at [704, 122] on h4 "Pins" at bounding box center [646, 119] width 184 height 26
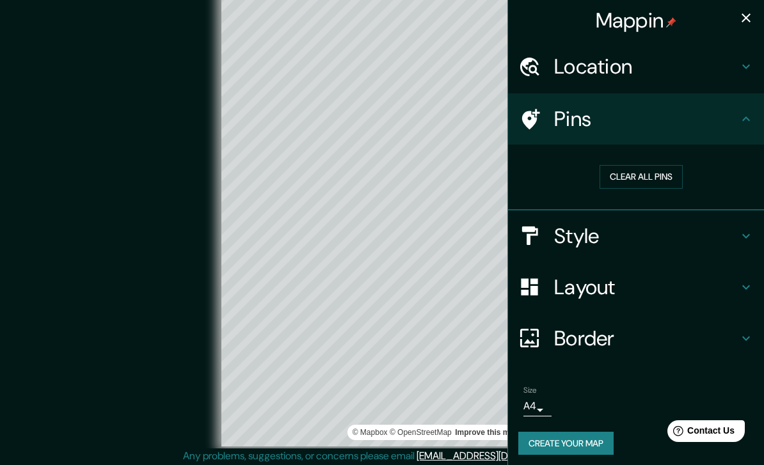
click at [648, 171] on button "Clear all pins" at bounding box center [640, 177] width 83 height 24
click at [719, 109] on h4 "Pins" at bounding box center [646, 119] width 184 height 26
click at [667, 235] on h4 "Style" at bounding box center [646, 236] width 184 height 26
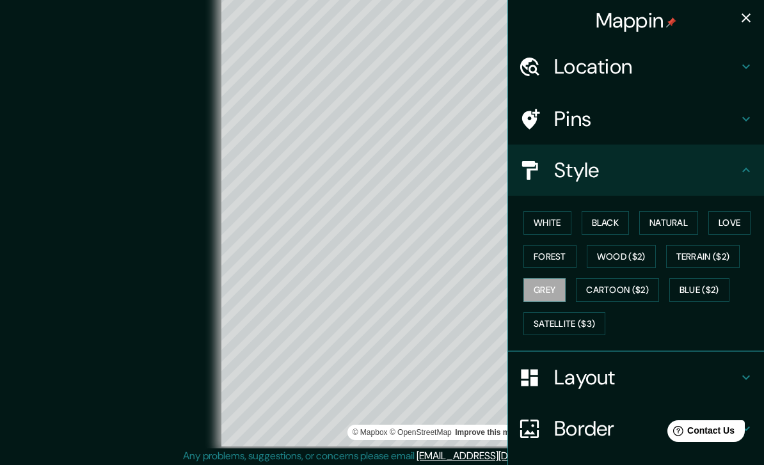
click at [629, 239] on div "White Black Natural Love Forest Wood ($2) Terrain ($2) Grey Cartoon ($2) Blue (…" at bounding box center [641, 273] width 246 height 134
click at [622, 249] on button "Wood ($2)" at bounding box center [621, 257] width 69 height 24
click at [712, 250] on button "Terrain ($2)" at bounding box center [703, 257] width 74 height 24
click at [546, 211] on button "White" at bounding box center [547, 223] width 48 height 24
click at [597, 224] on button "Black" at bounding box center [606, 223] width 48 height 24
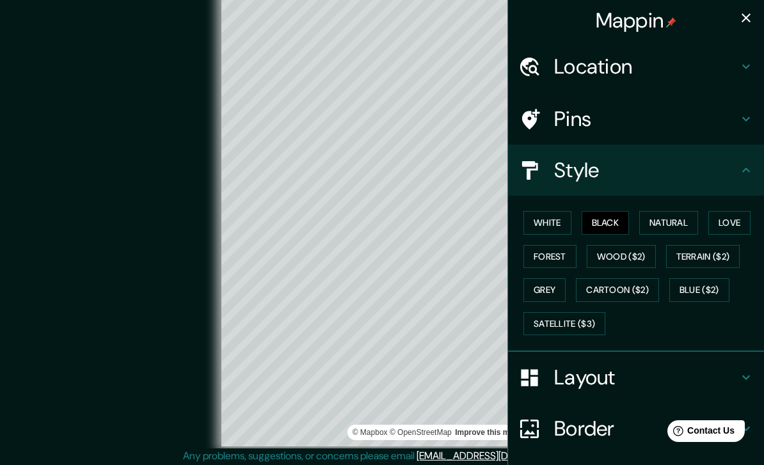
click at [654, 226] on button "Natural" at bounding box center [668, 223] width 59 height 24
click at [732, 218] on button "Love" at bounding box center [729, 223] width 42 height 24
click at [669, 218] on button "Natural" at bounding box center [668, 223] width 59 height 24
click at [546, 225] on button "White" at bounding box center [547, 223] width 48 height 24
click at [702, 170] on h4 "Style" at bounding box center [646, 170] width 184 height 26
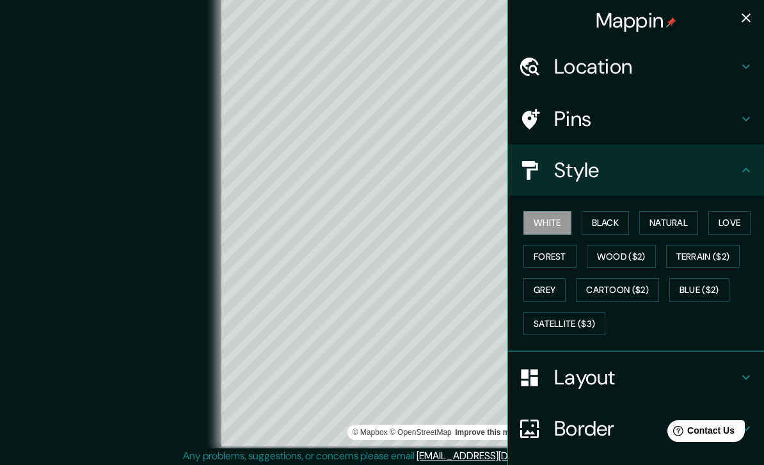
click at [627, 372] on h4 "Layout" at bounding box center [646, 378] width 184 height 26
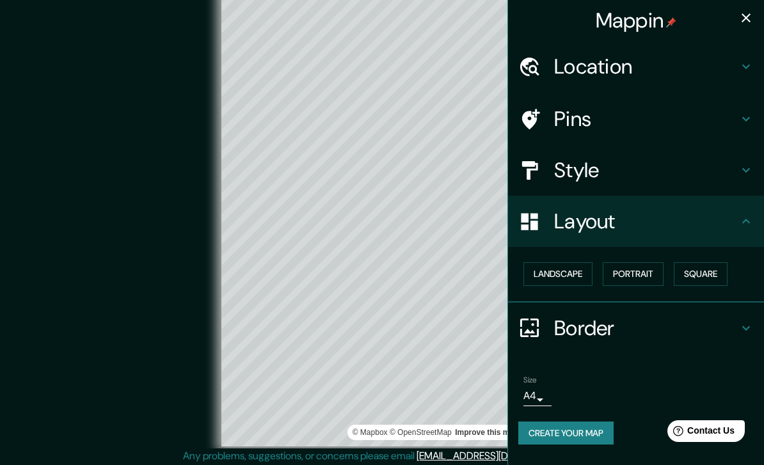
click at [565, 271] on button "Landscape" at bounding box center [557, 274] width 69 height 24
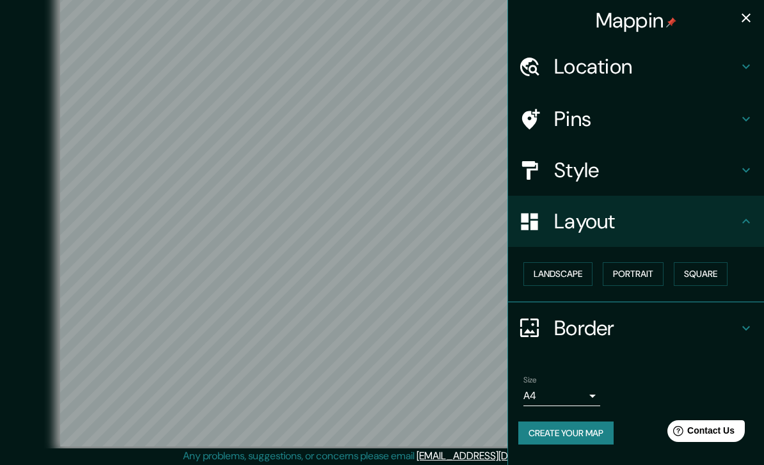
click at [568, 266] on button "Landscape" at bounding box center [557, 274] width 69 height 24
click at [641, 271] on button "Portrait" at bounding box center [633, 274] width 61 height 24
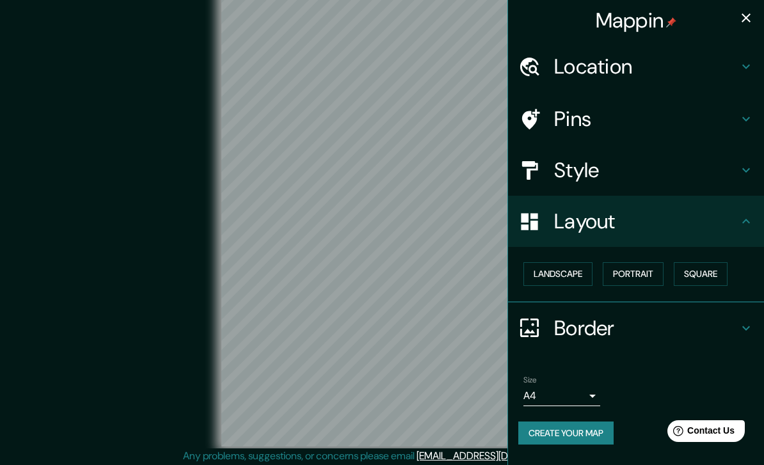
click at [688, 276] on button "Square" at bounding box center [701, 274] width 54 height 24
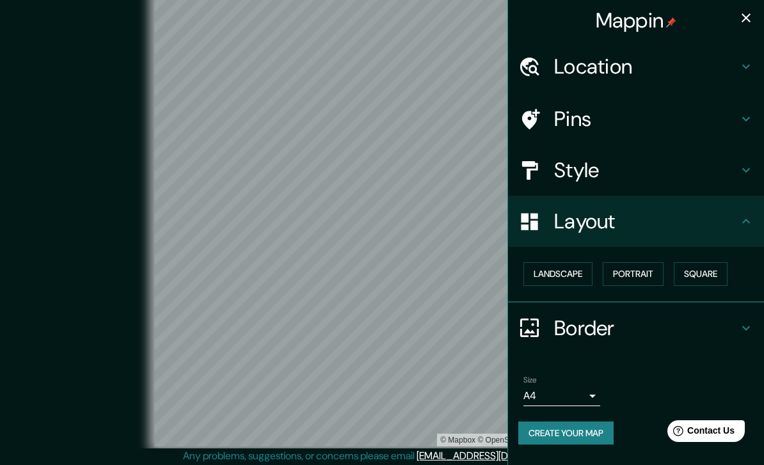
click at [633, 269] on button "Portrait" at bounding box center [633, 274] width 61 height 24
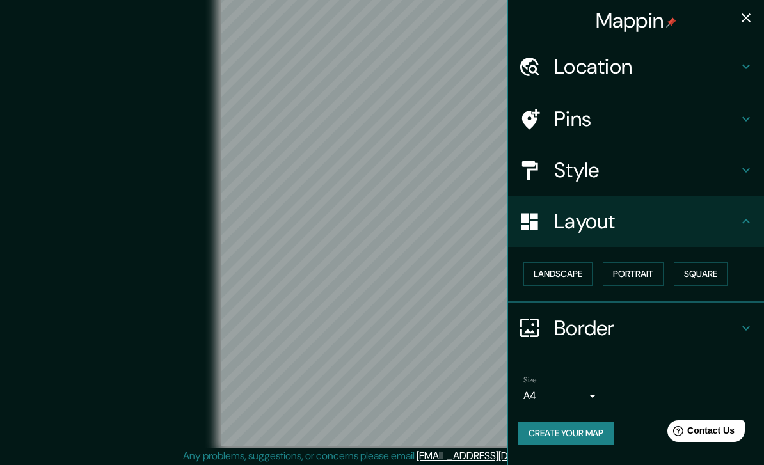
click at [690, 215] on h4 "Layout" at bounding box center [646, 222] width 184 height 26
click at [624, 333] on h4 "Border" at bounding box center [646, 328] width 184 height 26
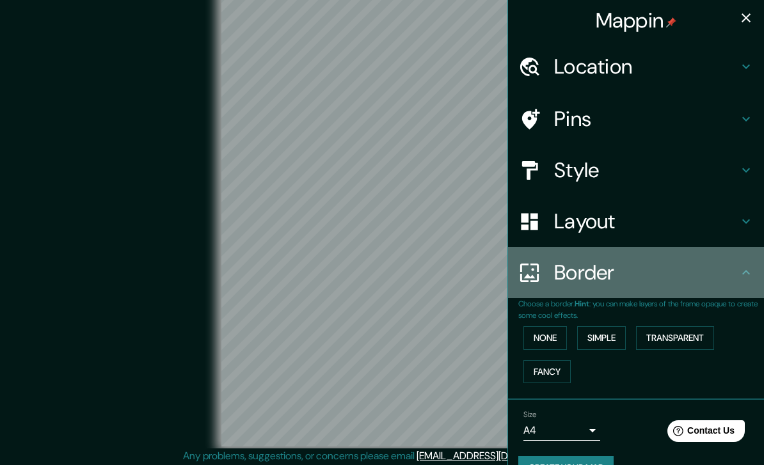
click at [642, 271] on h4 "Border" at bounding box center [646, 273] width 184 height 26
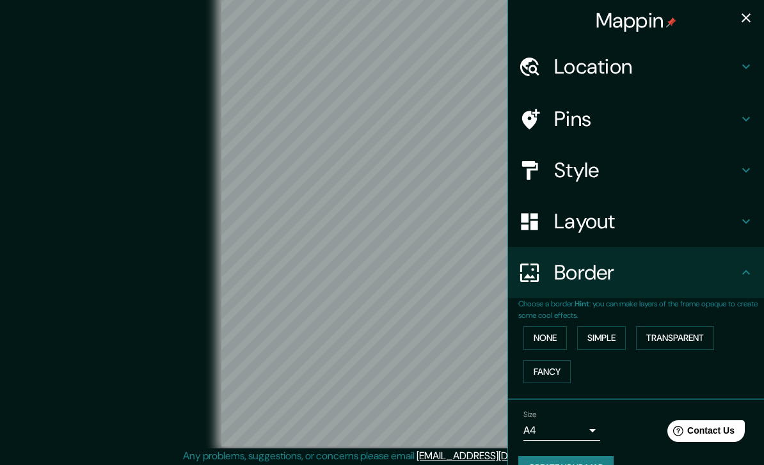
click at [680, 217] on h4 "Layout" at bounding box center [646, 222] width 184 height 26
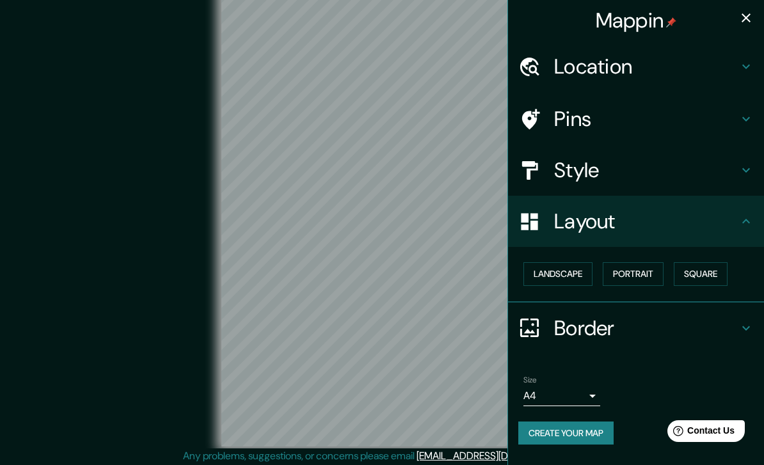
click at [705, 219] on h4 "Layout" at bounding box center [646, 222] width 184 height 26
click at [584, 324] on h4 "Border" at bounding box center [646, 328] width 184 height 26
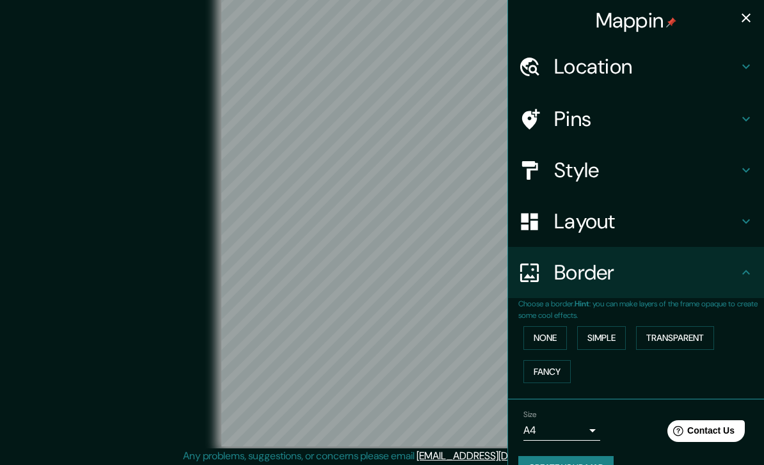
click at [546, 345] on button "None" at bounding box center [545, 338] width 44 height 24
click at [544, 328] on button "None" at bounding box center [545, 338] width 44 height 24
click at [601, 332] on button "Simple" at bounding box center [601, 338] width 49 height 24
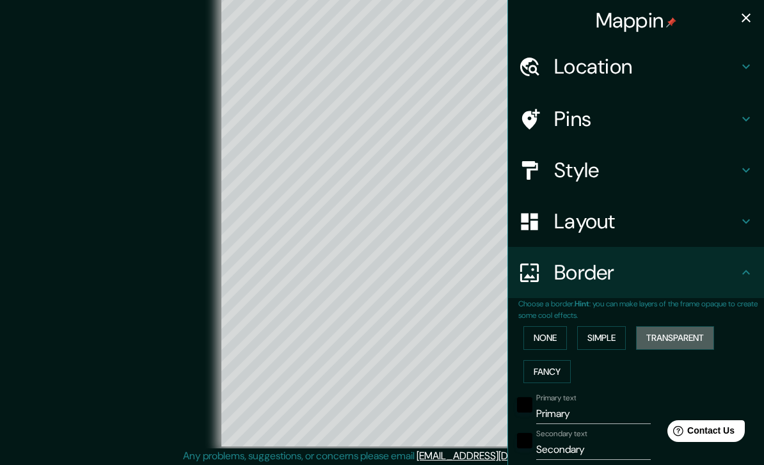
click at [677, 326] on button "Transparent" at bounding box center [675, 338] width 78 height 24
click at [551, 361] on button "Fancy" at bounding box center [546, 372] width 47 height 24
click at [674, 336] on button "Transparent" at bounding box center [675, 338] width 78 height 24
click at [78, 247] on div "© Mapbox © OpenStreetMap Improve this map" at bounding box center [382, 219] width 688 height 418
click at [745, 15] on icon "button" at bounding box center [745, 17] width 15 height 15
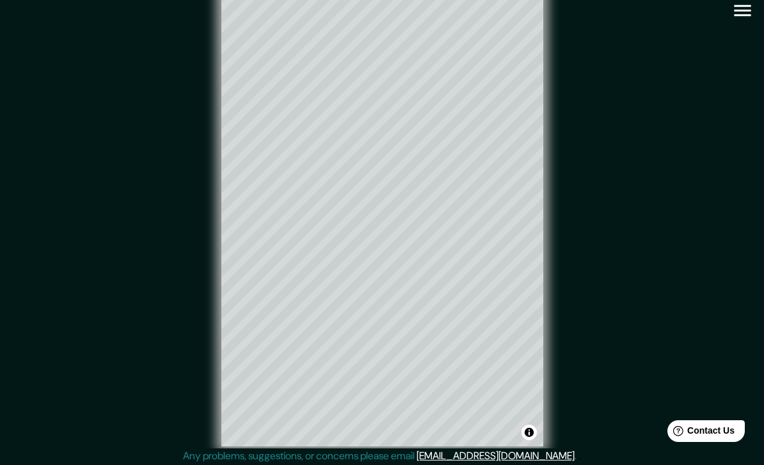
click at [719, 428] on span "Contact Us" at bounding box center [710, 430] width 47 height 10
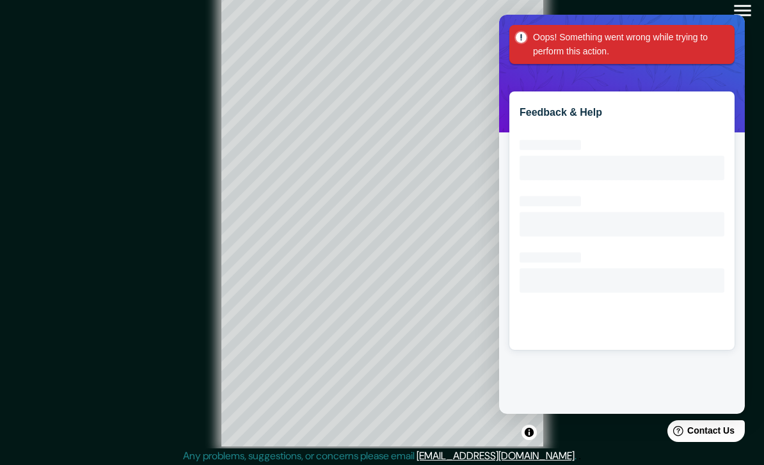
click at [67, 235] on div "© Mapbox © OpenStreetMap Improve this map" at bounding box center [382, 219] width 688 height 418
click at [721, 40] on div "Oops! Something went wrong while trying to perform this action." at bounding box center [621, 44] width 225 height 39
click at [729, 35] on div "Oops! Something went wrong while trying to perform this action." at bounding box center [621, 44] width 225 height 39
click at [743, 15] on icon "button" at bounding box center [742, 11] width 17 height 12
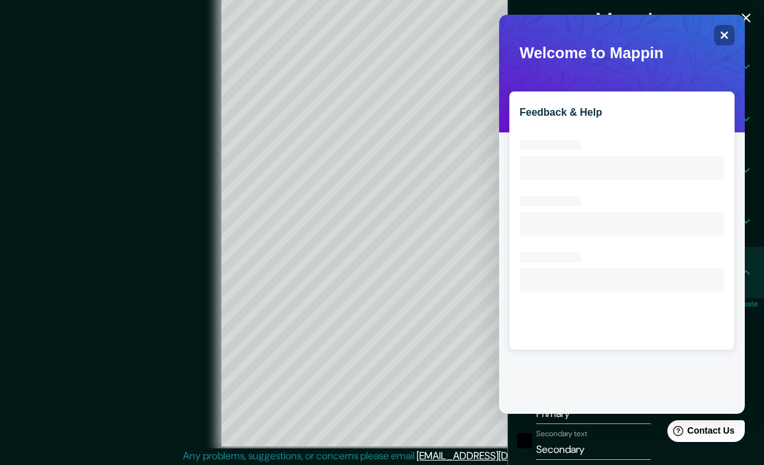
click at [724, 40] on icon "Close" at bounding box center [724, 35] width 9 height 9
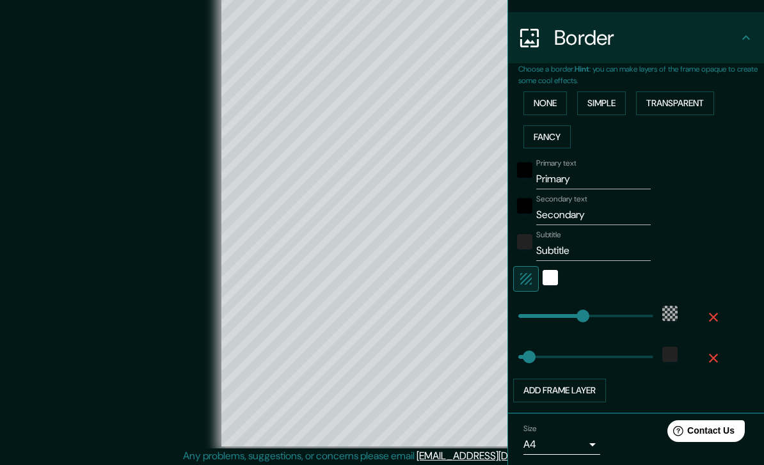
scroll to position [234, 0]
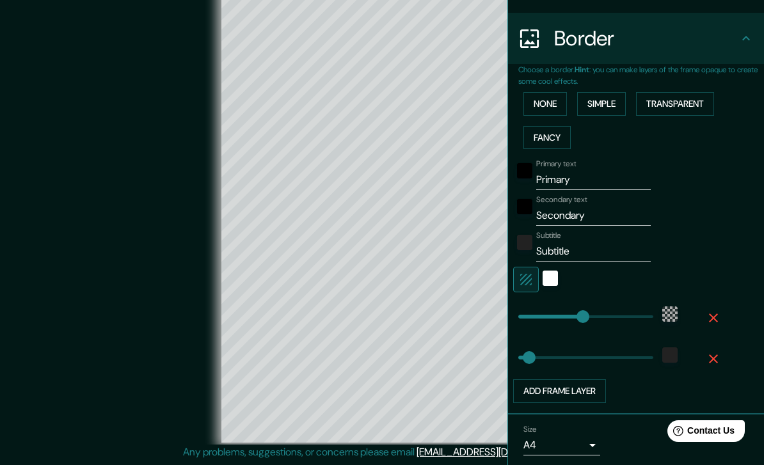
click at [605, 244] on input "Subtitle" at bounding box center [593, 251] width 115 height 20
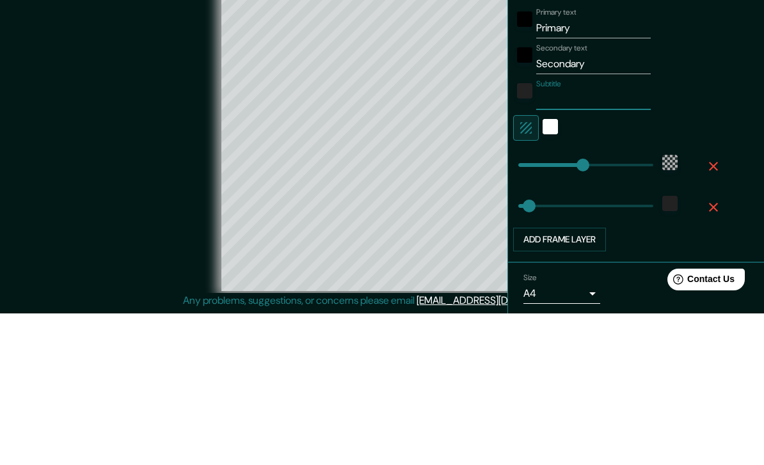
click at [588, 205] on input "Secondary" at bounding box center [593, 215] width 115 height 20
click at [574, 170] on input "Primary" at bounding box center [593, 180] width 115 height 20
click at [56, 101] on div "© Mapbox © OpenStreetMap Improve this map" at bounding box center [382, 215] width 688 height 418
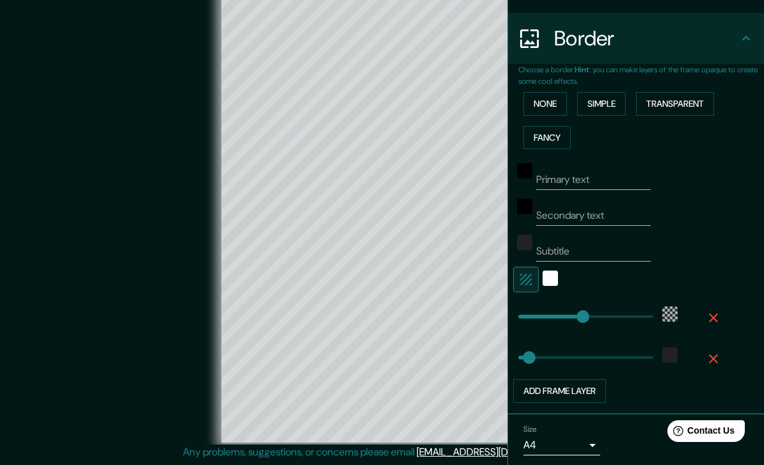
click at [548, 93] on button "None" at bounding box center [545, 104] width 44 height 24
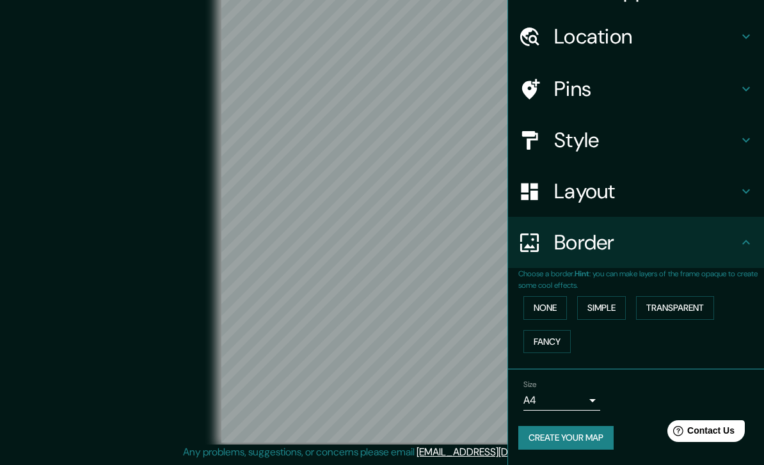
scroll to position [26, 0]
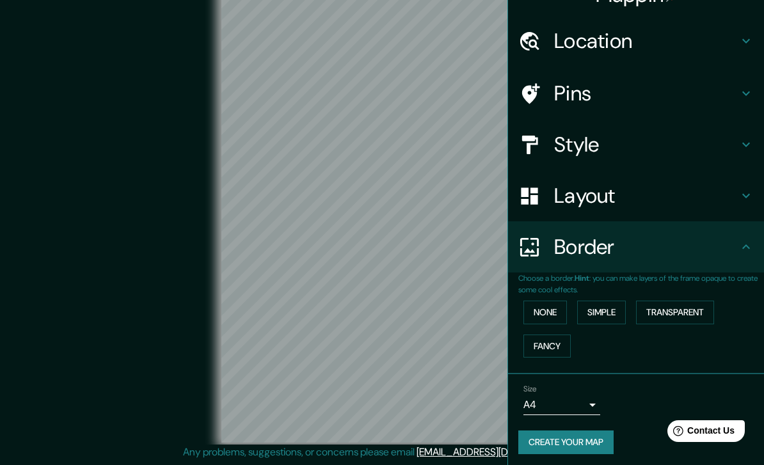
click at [588, 440] on button "Create your map" at bounding box center [565, 443] width 95 height 24
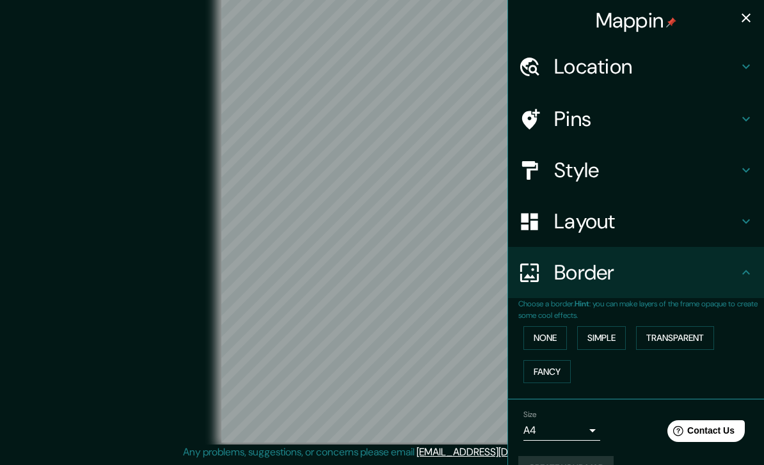
scroll to position [44, 0]
click at [706, 260] on h4 "Border" at bounding box center [646, 273] width 184 height 26
click at [592, 456] on button "Create your map" at bounding box center [565, 468] width 95 height 24
click at [589, 456] on button "Create your map" at bounding box center [565, 468] width 95 height 24
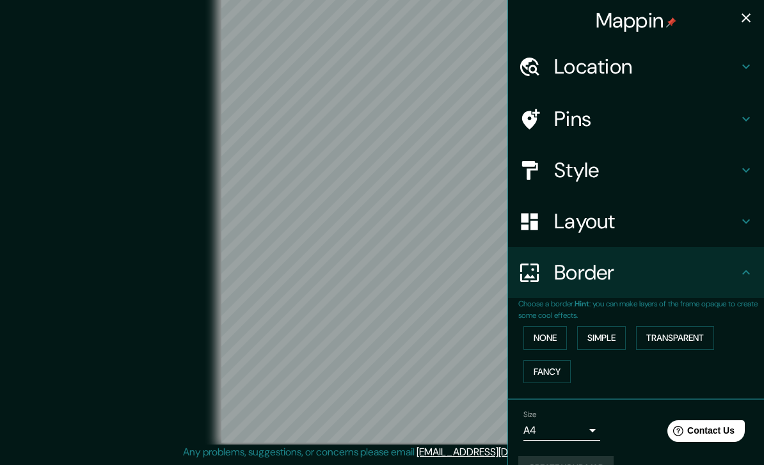
click at [686, 264] on h4 "Border" at bounding box center [646, 273] width 184 height 26
click at [600, 333] on button "Simple" at bounding box center [601, 338] width 49 height 24
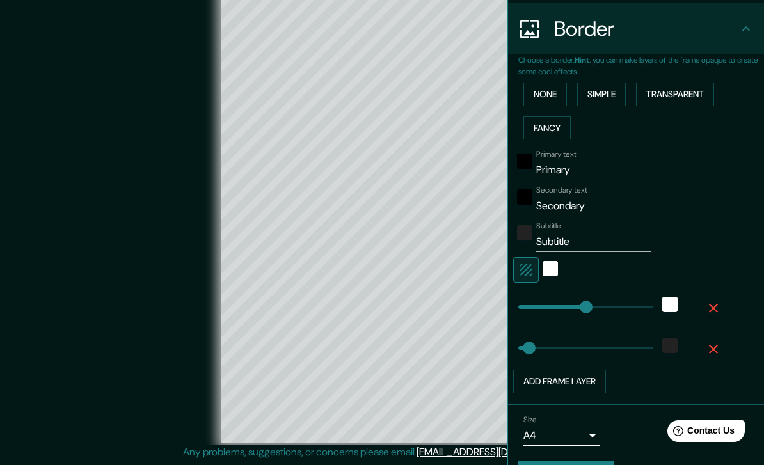
scroll to position [245, 0]
click at [704, 93] on button "Transparent" at bounding box center [675, 93] width 78 height 24
click at [553, 121] on button "Fancy" at bounding box center [546, 127] width 47 height 24
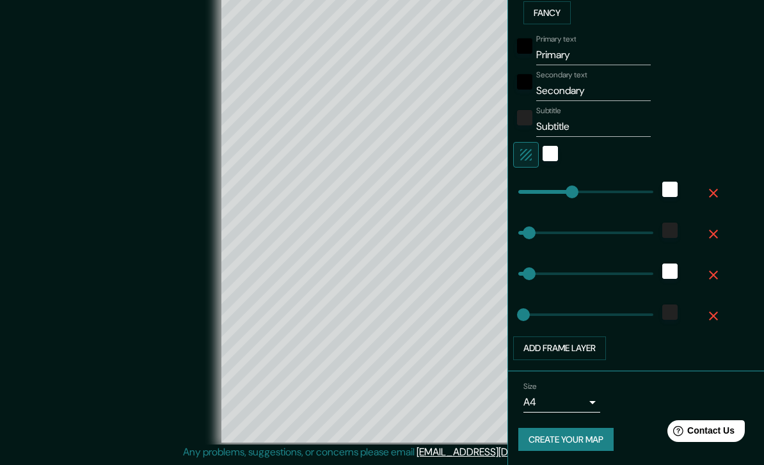
scroll to position [358, 0]
click at [618, 123] on input "Subtitle" at bounding box center [593, 127] width 115 height 20
click at [621, 120] on input "Subtitle" at bounding box center [593, 127] width 115 height 20
click at [620, 120] on input "Subtitle" at bounding box center [593, 127] width 115 height 20
click at [625, 93] on input "Secondary" at bounding box center [593, 91] width 115 height 20
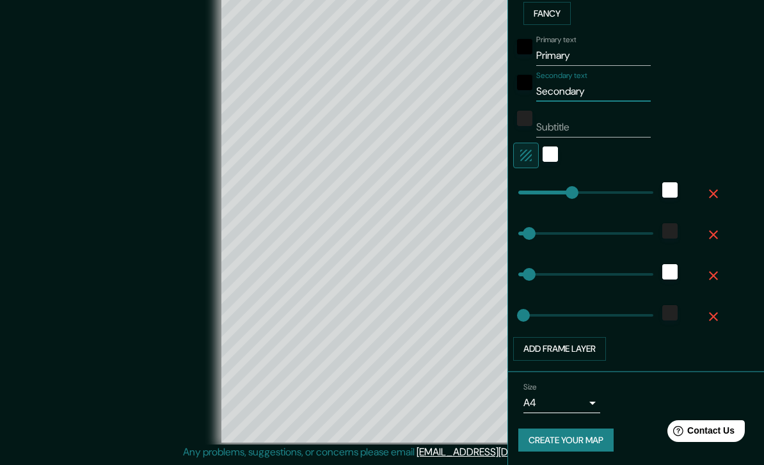
click at [621, 90] on input "Secondary" at bounding box center [593, 91] width 115 height 20
click at [621, 89] on input "Secondary" at bounding box center [593, 91] width 115 height 20
click at [621, 47] on input "Primary" at bounding box center [593, 55] width 115 height 20
click at [610, 49] on input "Primary" at bounding box center [593, 55] width 115 height 20
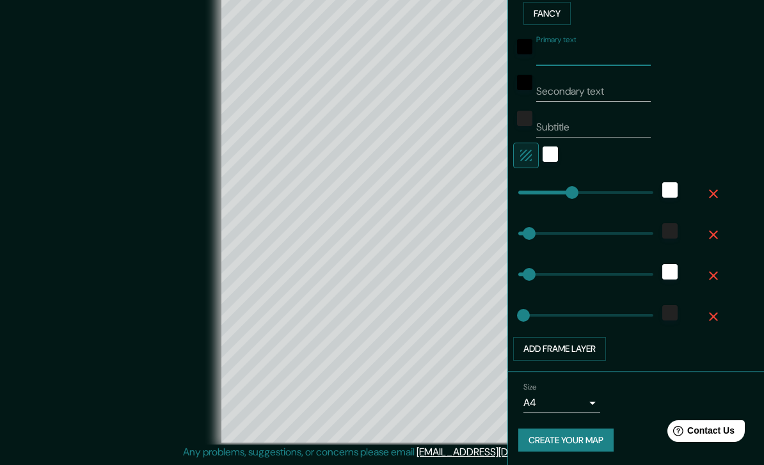
click at [585, 440] on button "Create your map" at bounding box center [565, 441] width 95 height 24
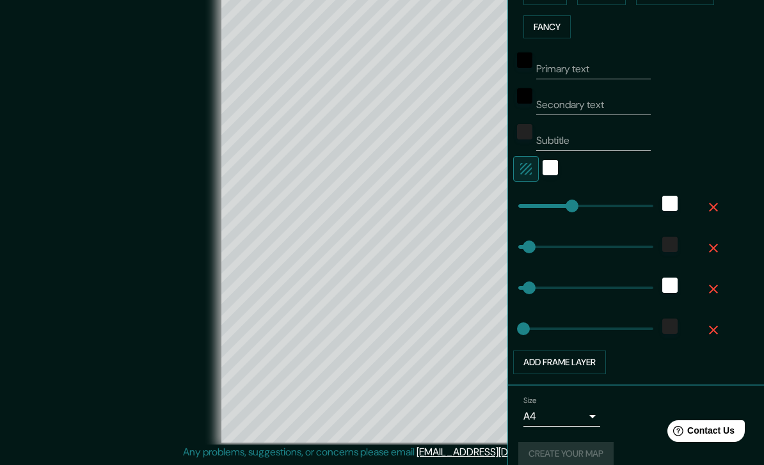
click at [717, 200] on icon "button" at bounding box center [713, 207] width 15 height 15
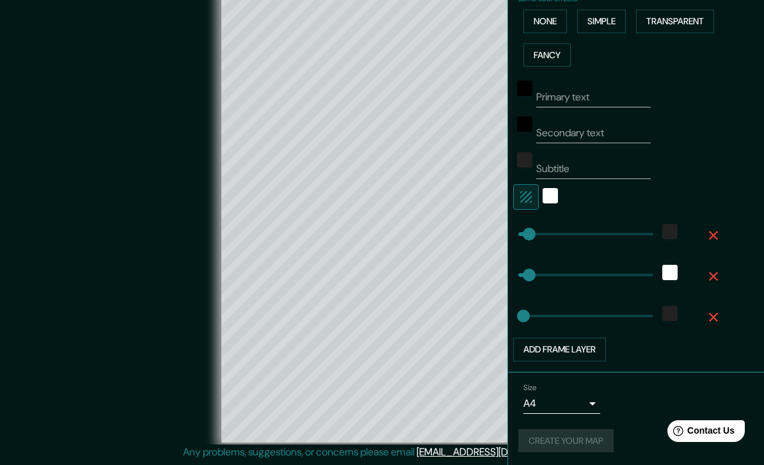
click at [718, 228] on icon "button" at bounding box center [713, 235] width 15 height 15
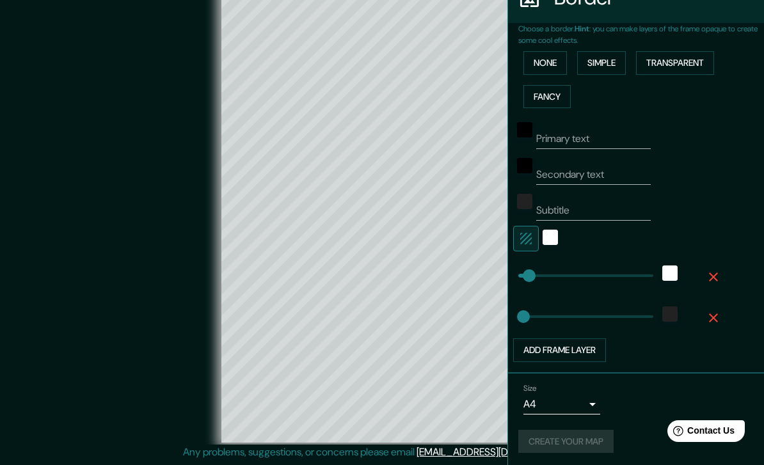
click at [715, 270] on icon "button" at bounding box center [713, 276] width 15 height 15
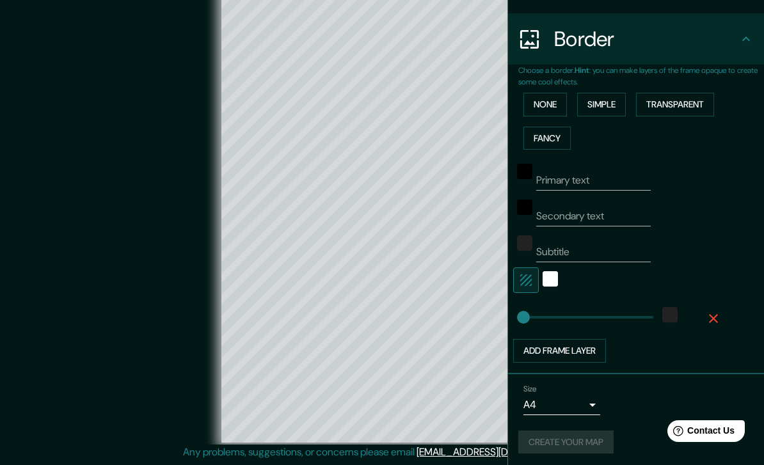
click at [713, 323] on button "button" at bounding box center [713, 318] width 41 height 31
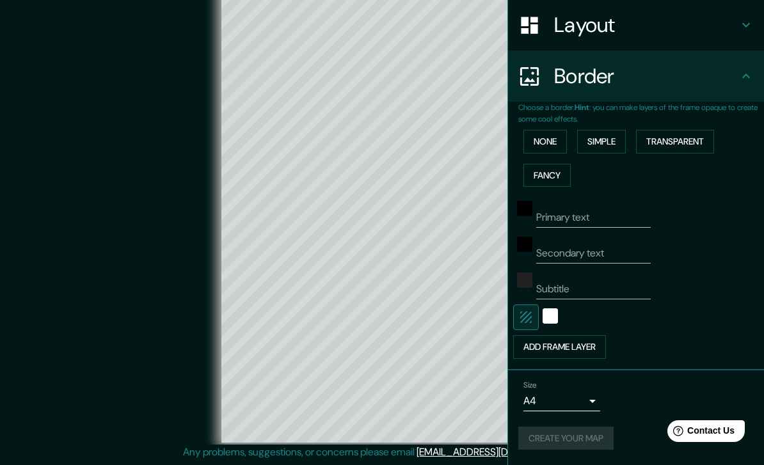
scroll to position [192, 0]
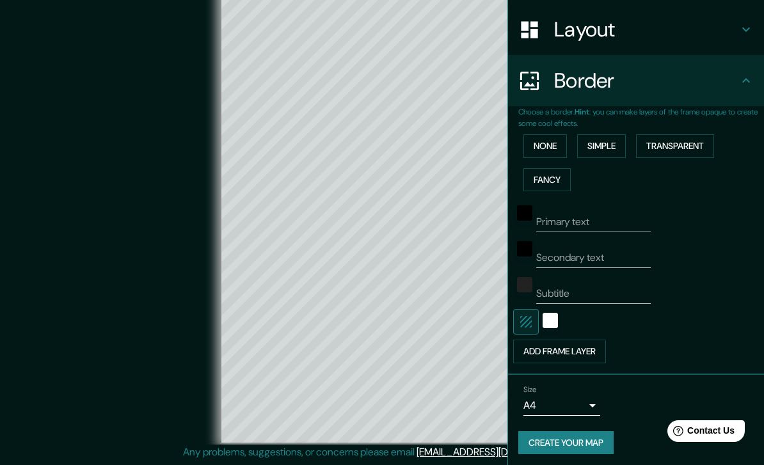
click at [574, 434] on button "Create your map" at bounding box center [565, 443] width 95 height 24
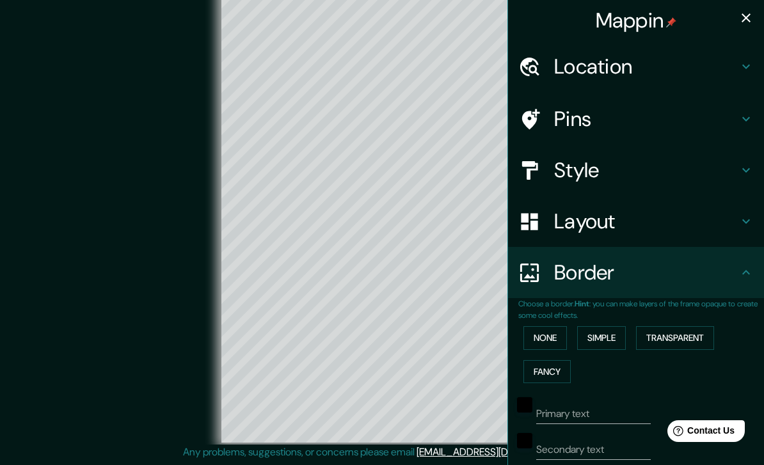
scroll to position [0, 0]
click at [547, 344] on button "None" at bounding box center [545, 338] width 44 height 24
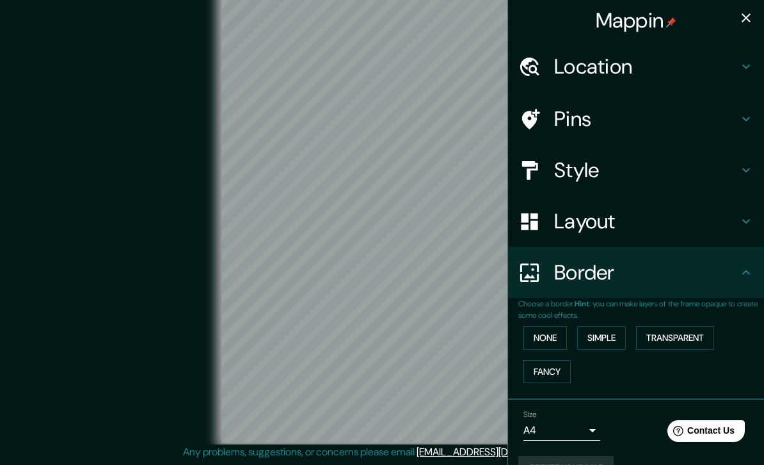
click at [550, 330] on button "None" at bounding box center [545, 338] width 44 height 24
click at [649, 170] on h4 "Style" at bounding box center [646, 170] width 184 height 26
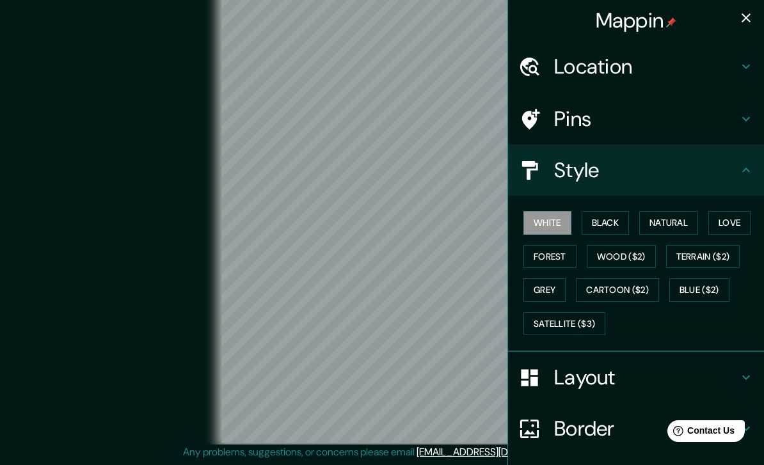
click at [611, 213] on button "Black" at bounding box center [606, 223] width 48 height 24
click at [559, 250] on button "Forest" at bounding box center [549, 257] width 53 height 24
click at [608, 222] on button "Black" at bounding box center [606, 223] width 48 height 24
click at [553, 283] on button "Grey" at bounding box center [544, 290] width 42 height 24
click at [553, 214] on button "White" at bounding box center [547, 223] width 48 height 24
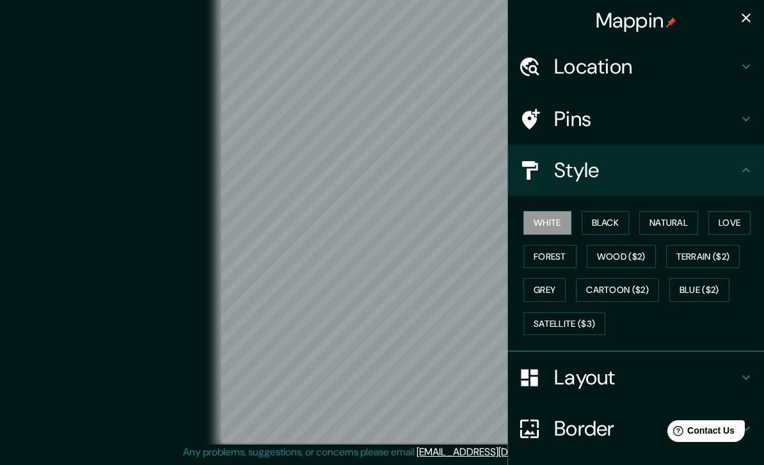
click at [674, 118] on h4 "Pins" at bounding box center [646, 119] width 184 height 26
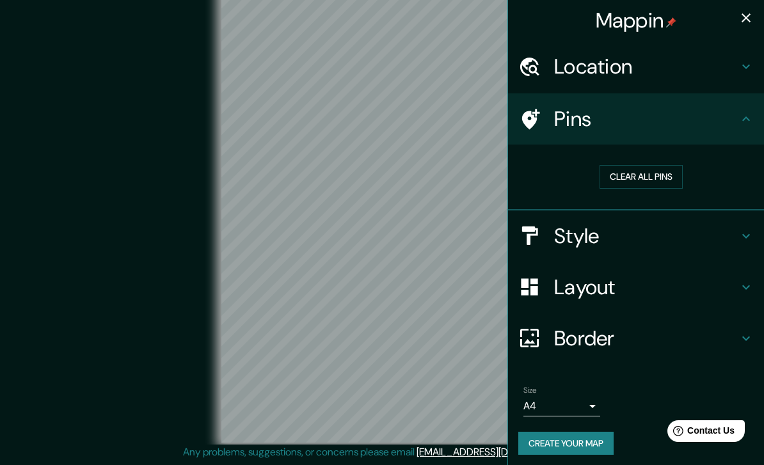
click at [691, 68] on h4 "Location" at bounding box center [646, 67] width 184 height 26
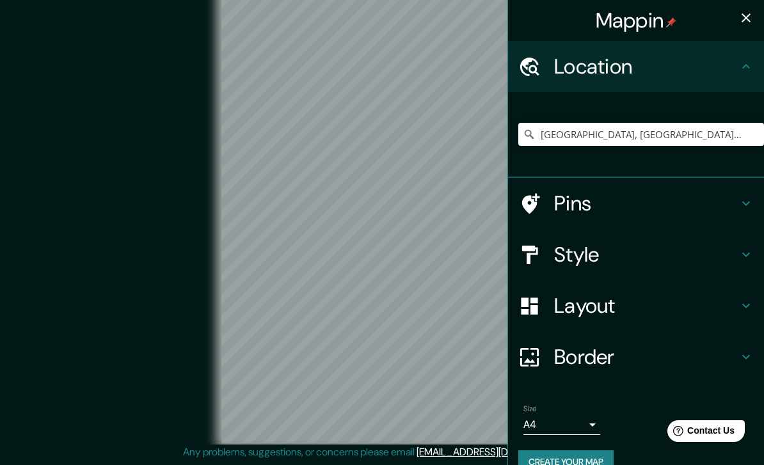
click at [708, 65] on h4 "Location" at bounding box center [646, 67] width 184 height 26
click at [594, 450] on button "Create your map" at bounding box center [565, 462] width 95 height 24
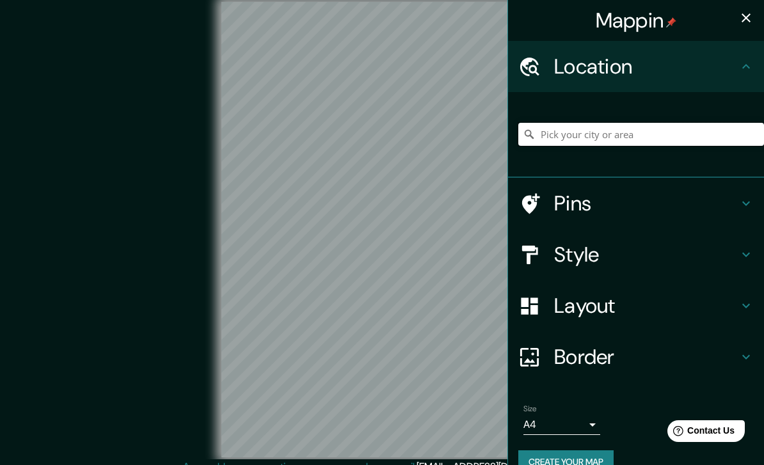
click at [669, 143] on input "Pick your city or area" at bounding box center [641, 134] width 246 height 23
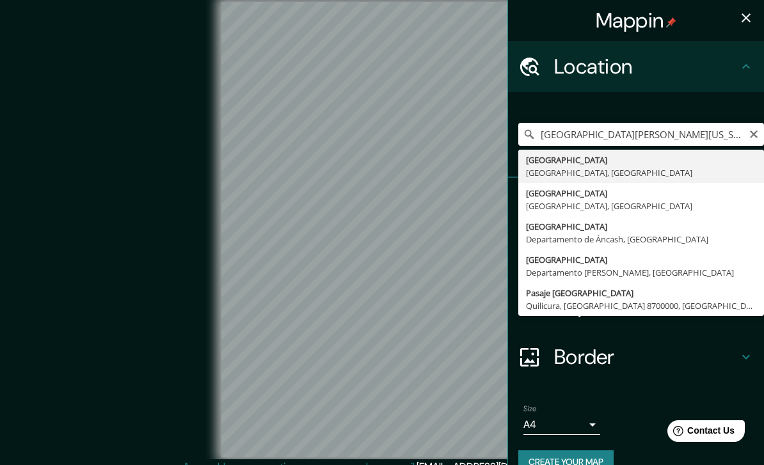
type input "Cochabamba, Departamento de Cochabamba, Bolivia"
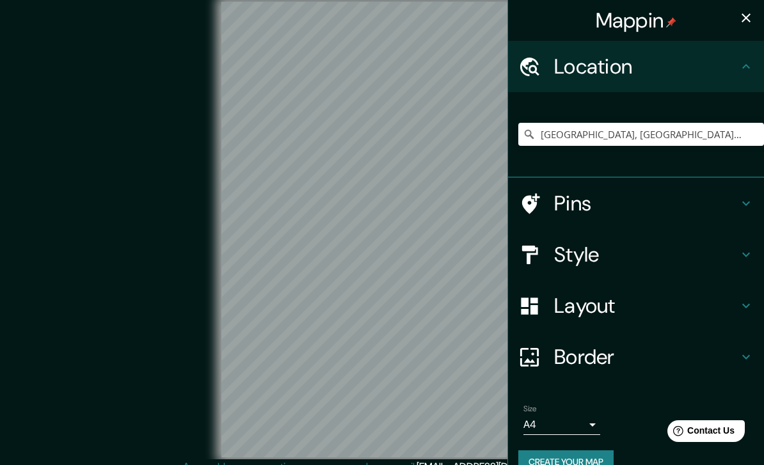
click at [589, 455] on button "Create your map" at bounding box center [565, 462] width 95 height 24
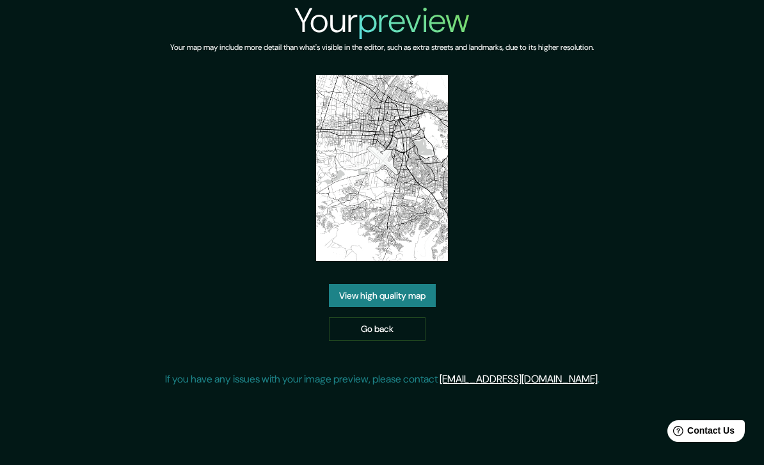
click at [349, 308] on link "View high quality map" at bounding box center [382, 296] width 107 height 24
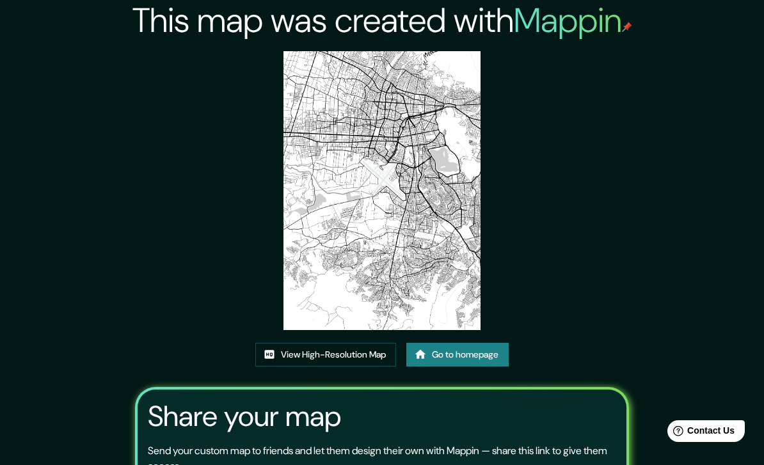
click at [284, 367] on link "View High-Resolution Map" at bounding box center [325, 355] width 141 height 24
